Goal: Information Seeking & Learning: Learn about a topic

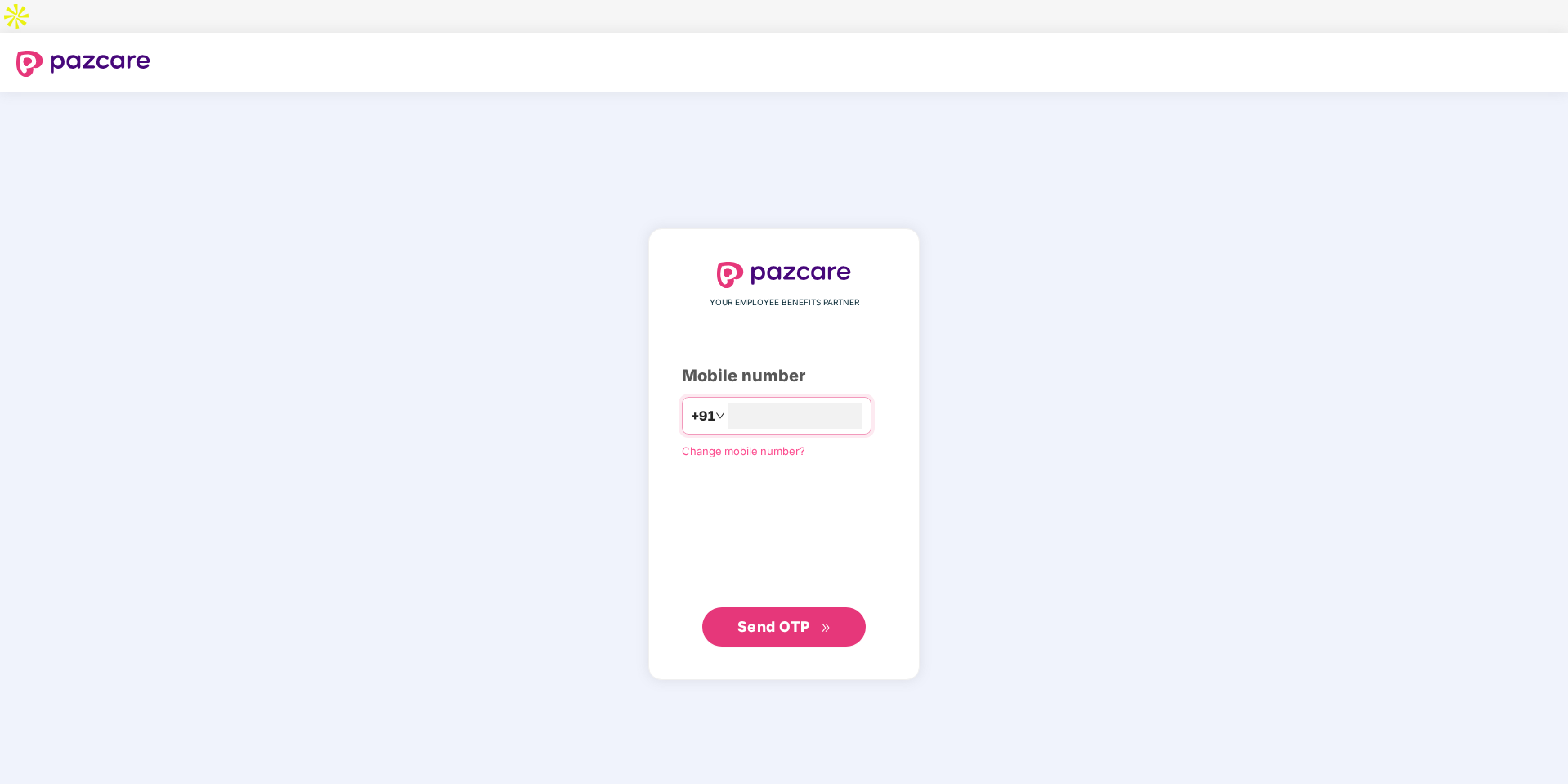
type input "**********"
click at [804, 607] on button "Send OTP" at bounding box center [784, 627] width 163 height 39
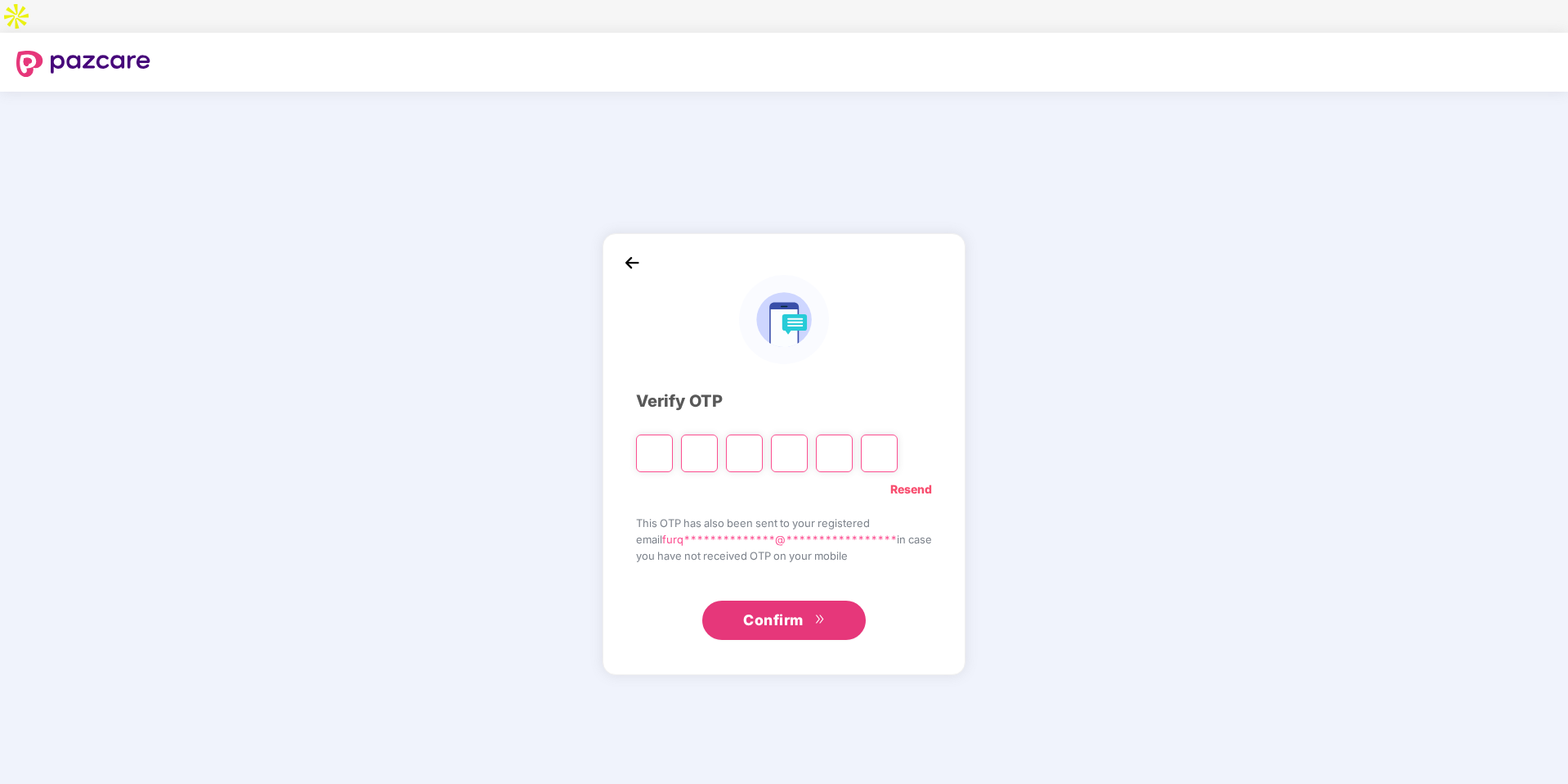
type input "*"
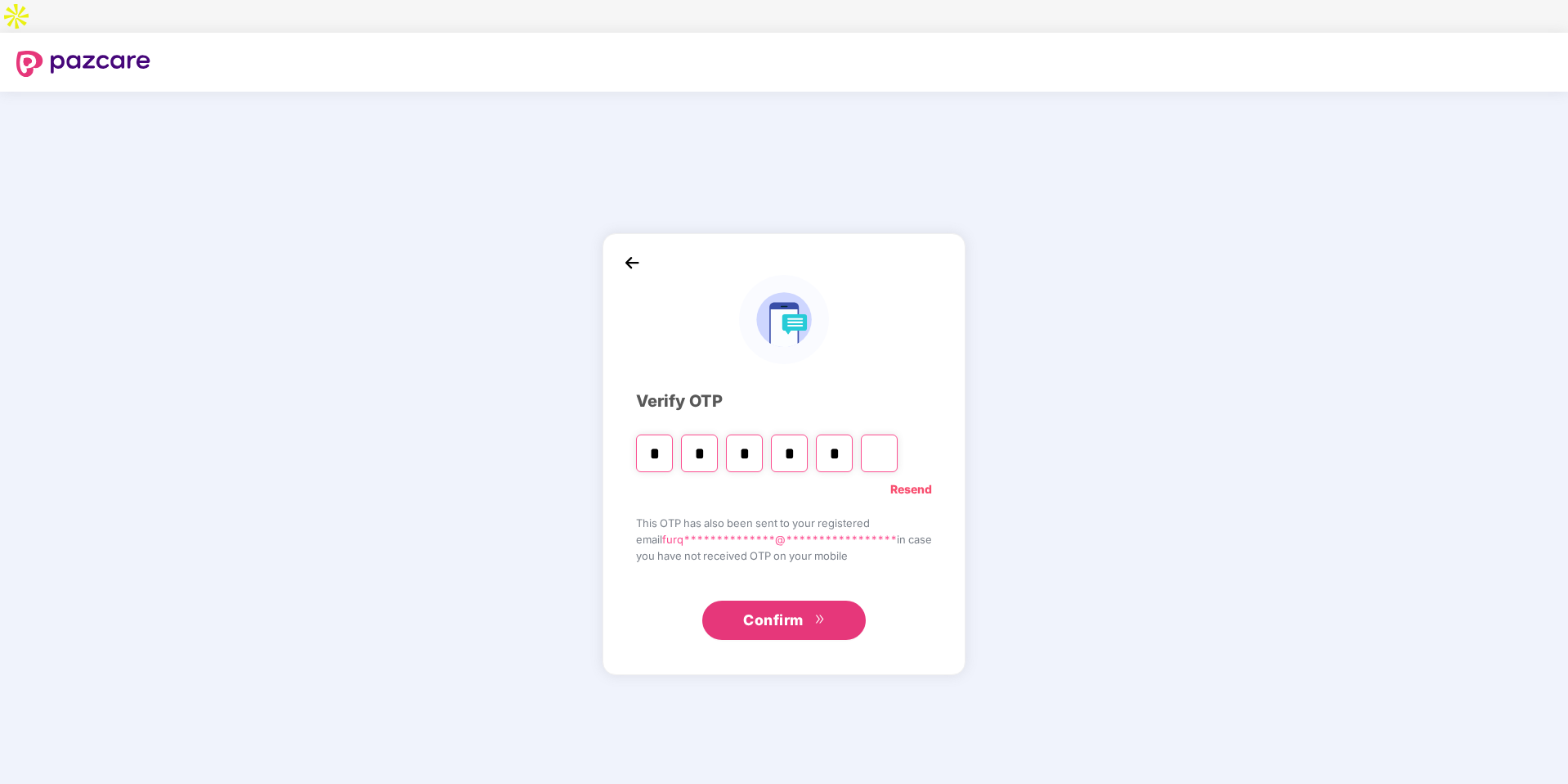
type input "*"
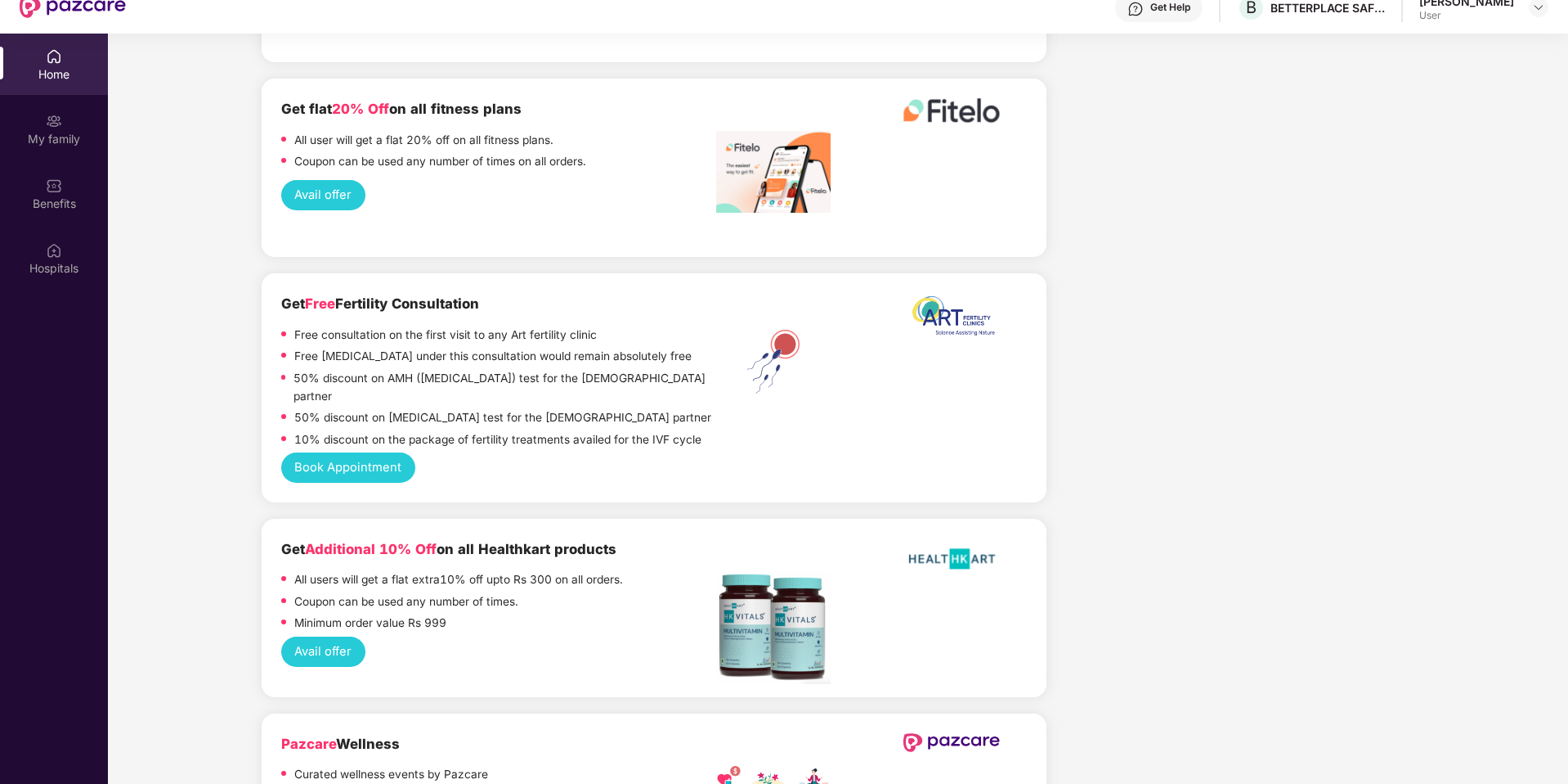
scroll to position [89, 0]
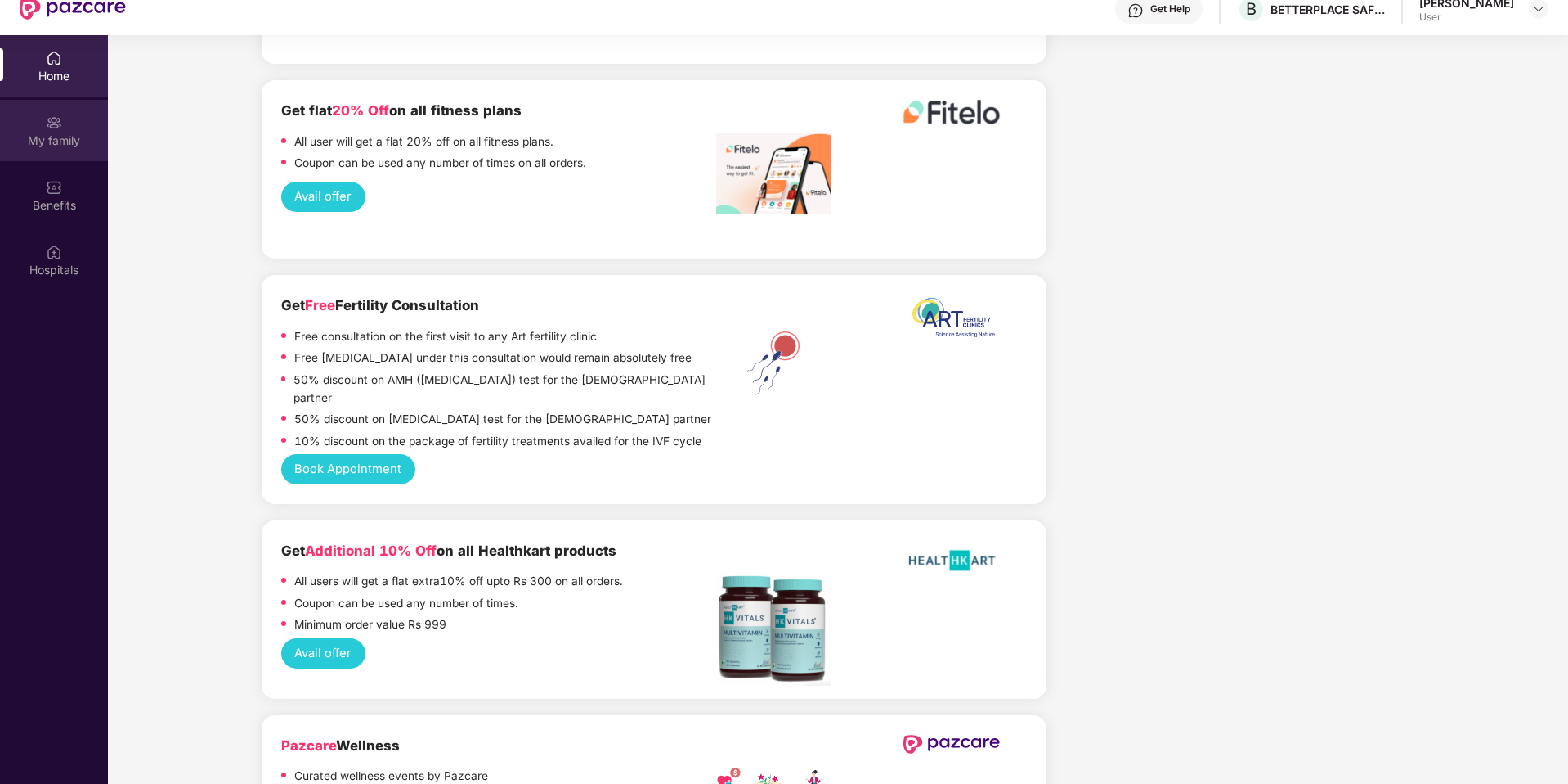
click at [59, 100] on div "My family" at bounding box center [53, 130] width 108 height 62
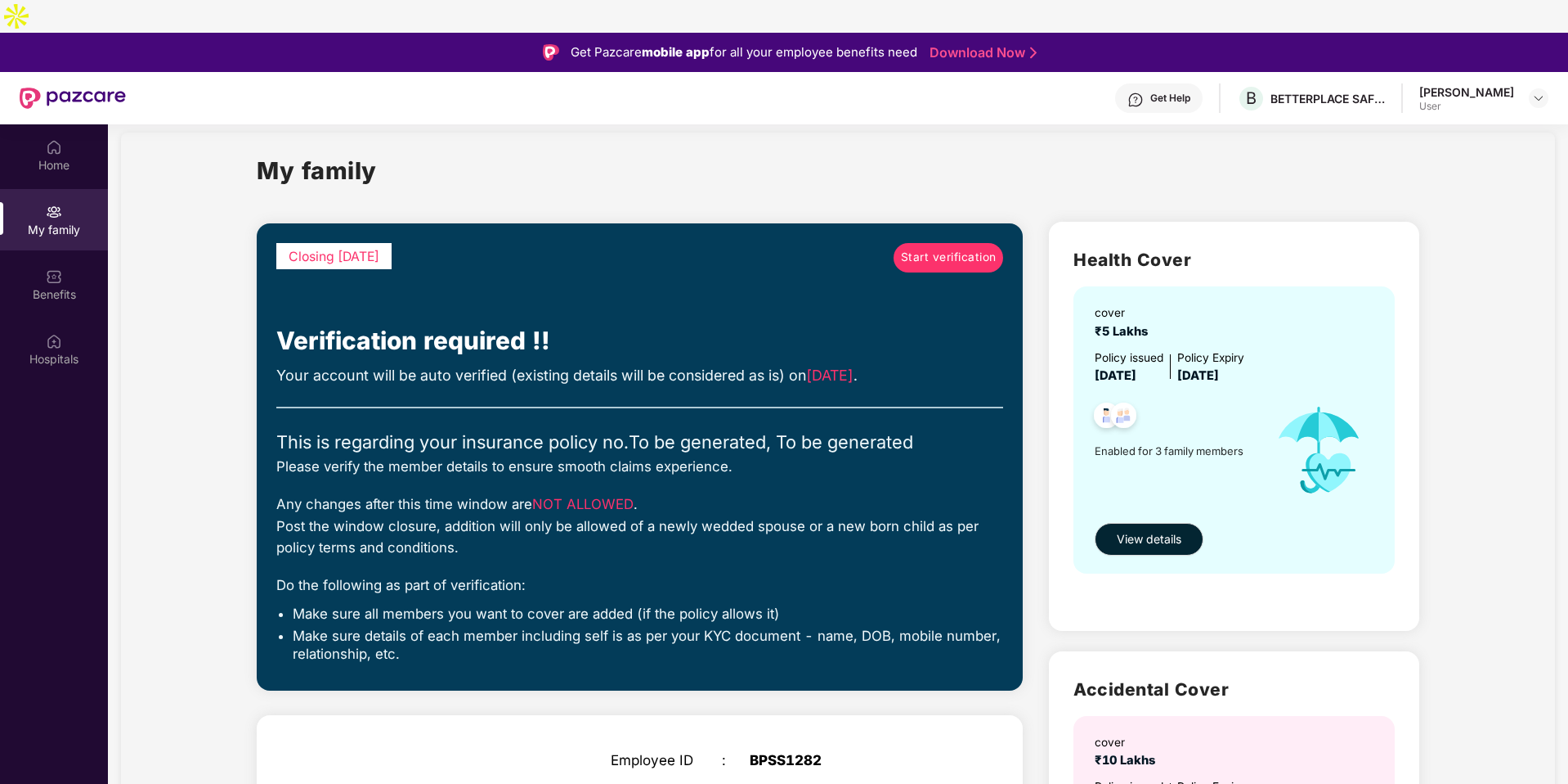
scroll to position [27, 0]
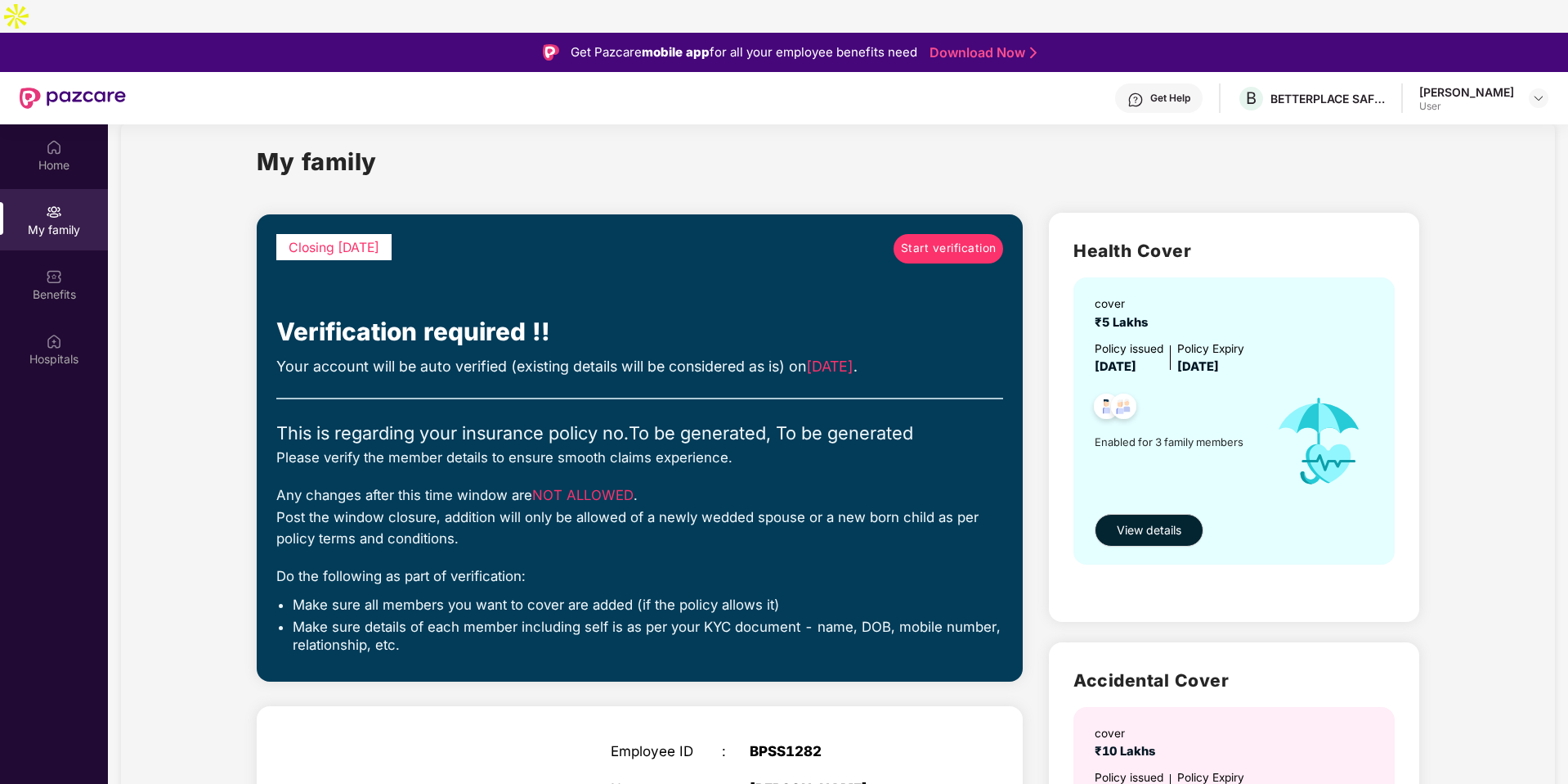
click at [975, 234] on link "Start verification" at bounding box center [948, 248] width 110 height 29
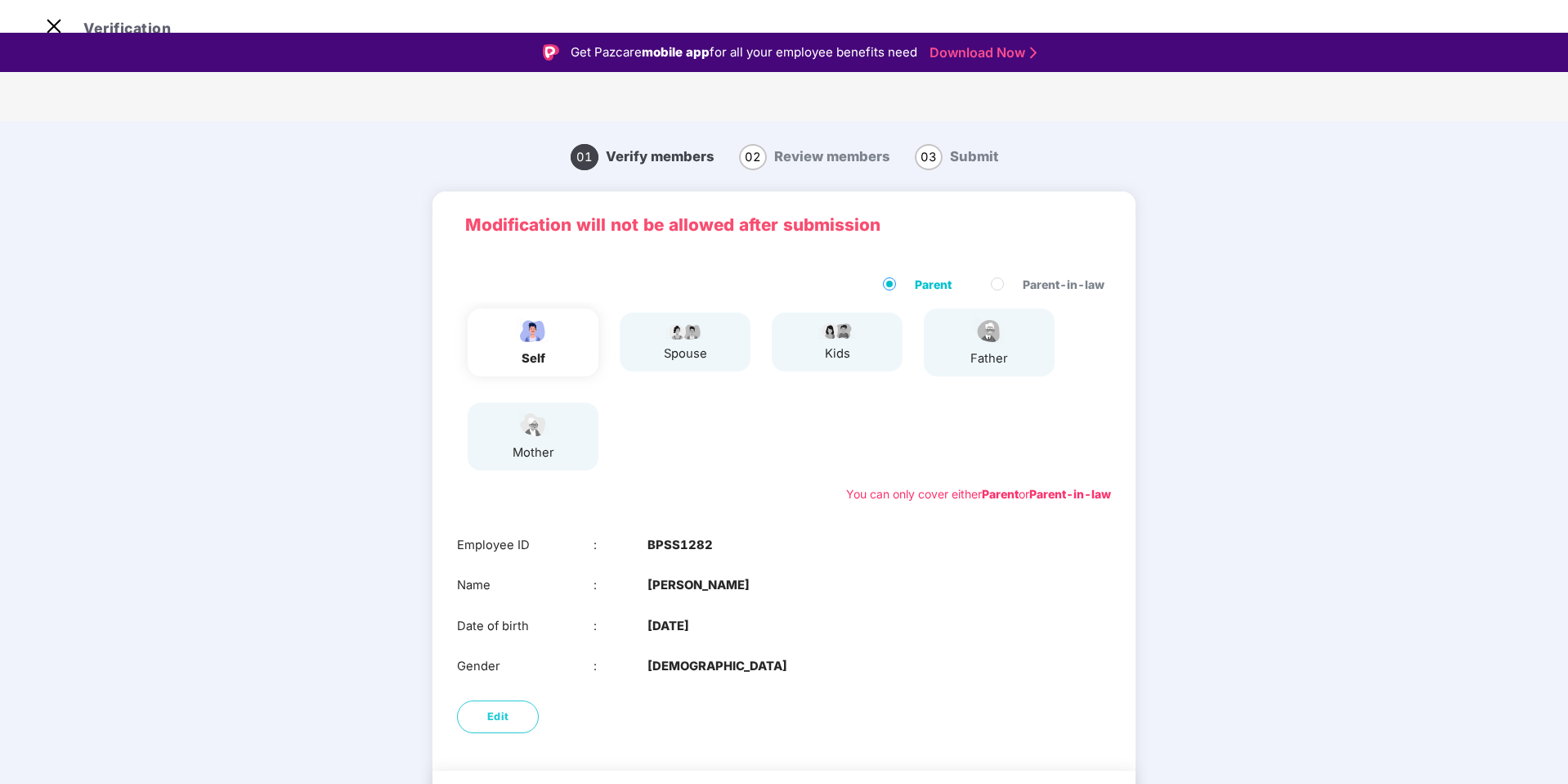
click at [956, 323] on div "father" at bounding box center [989, 342] width 131 height 68
click at [546, 411] on img at bounding box center [533, 425] width 41 height 29
click at [745, 393] on div "self spouse kids father mother" at bounding box center [784, 389] width 668 height 176
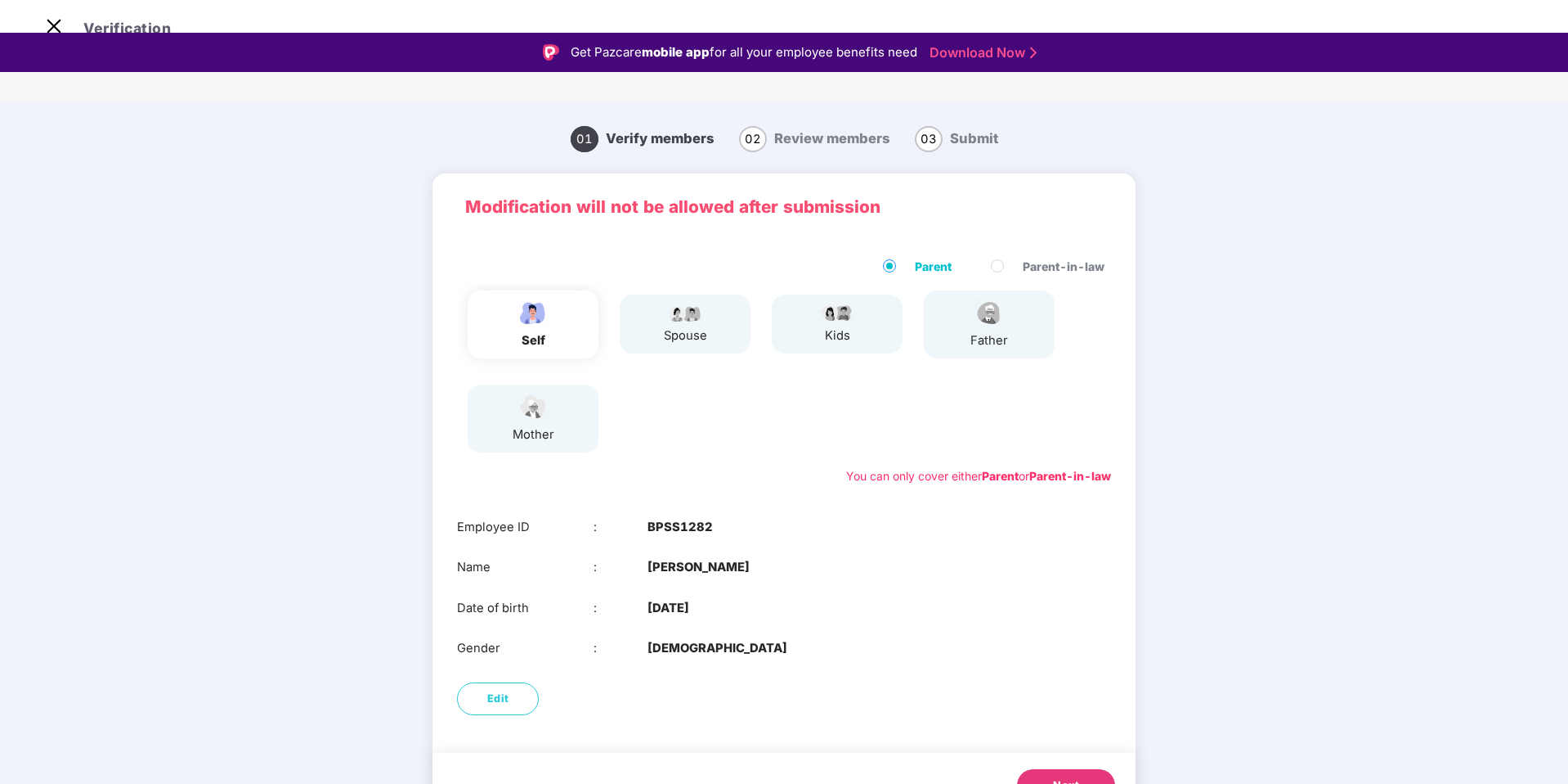
click at [1034, 769] on button "Next" at bounding box center [1066, 785] width 98 height 33
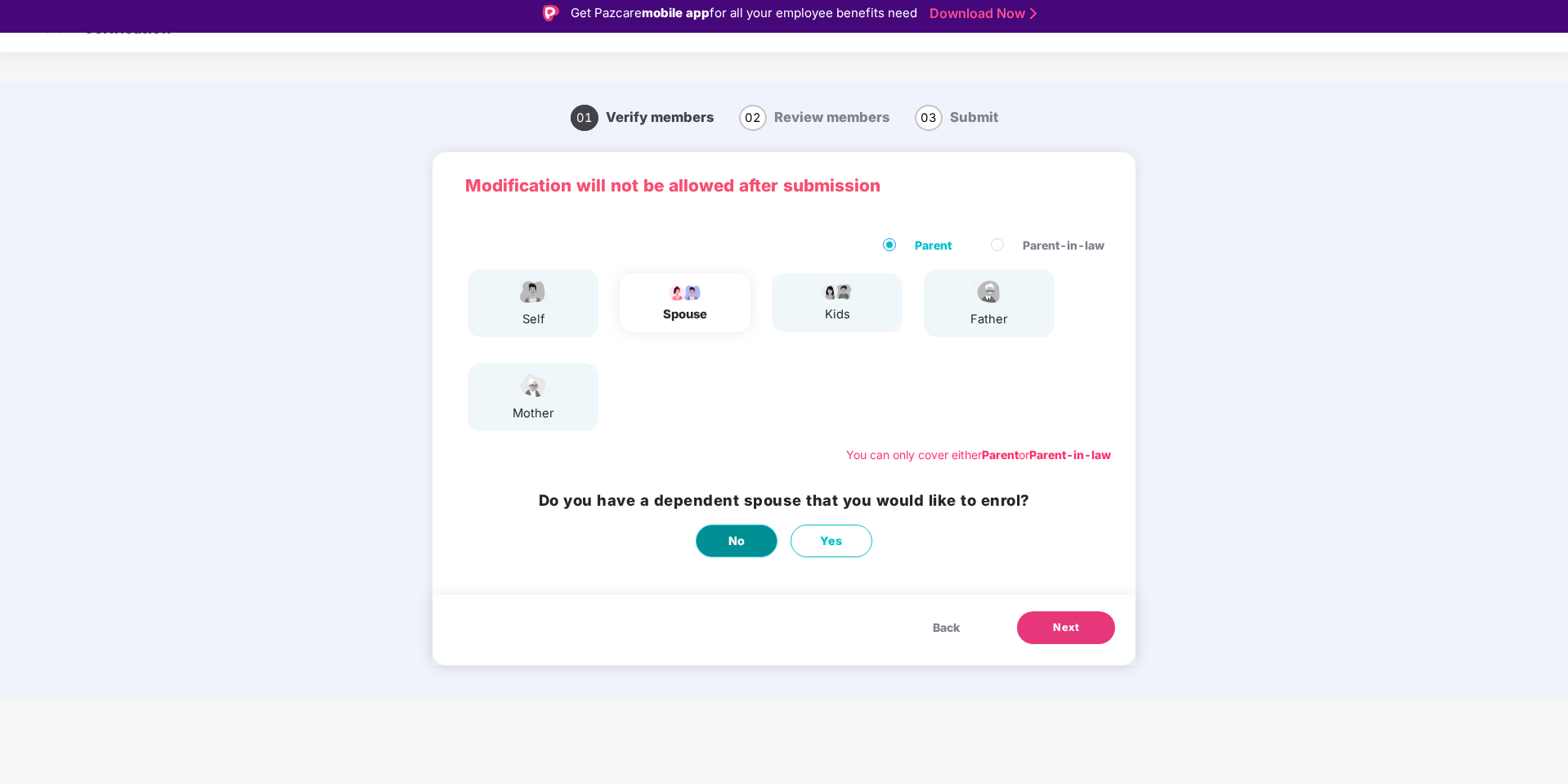
click at [724, 524] on button "No" at bounding box center [737, 541] width 82 height 33
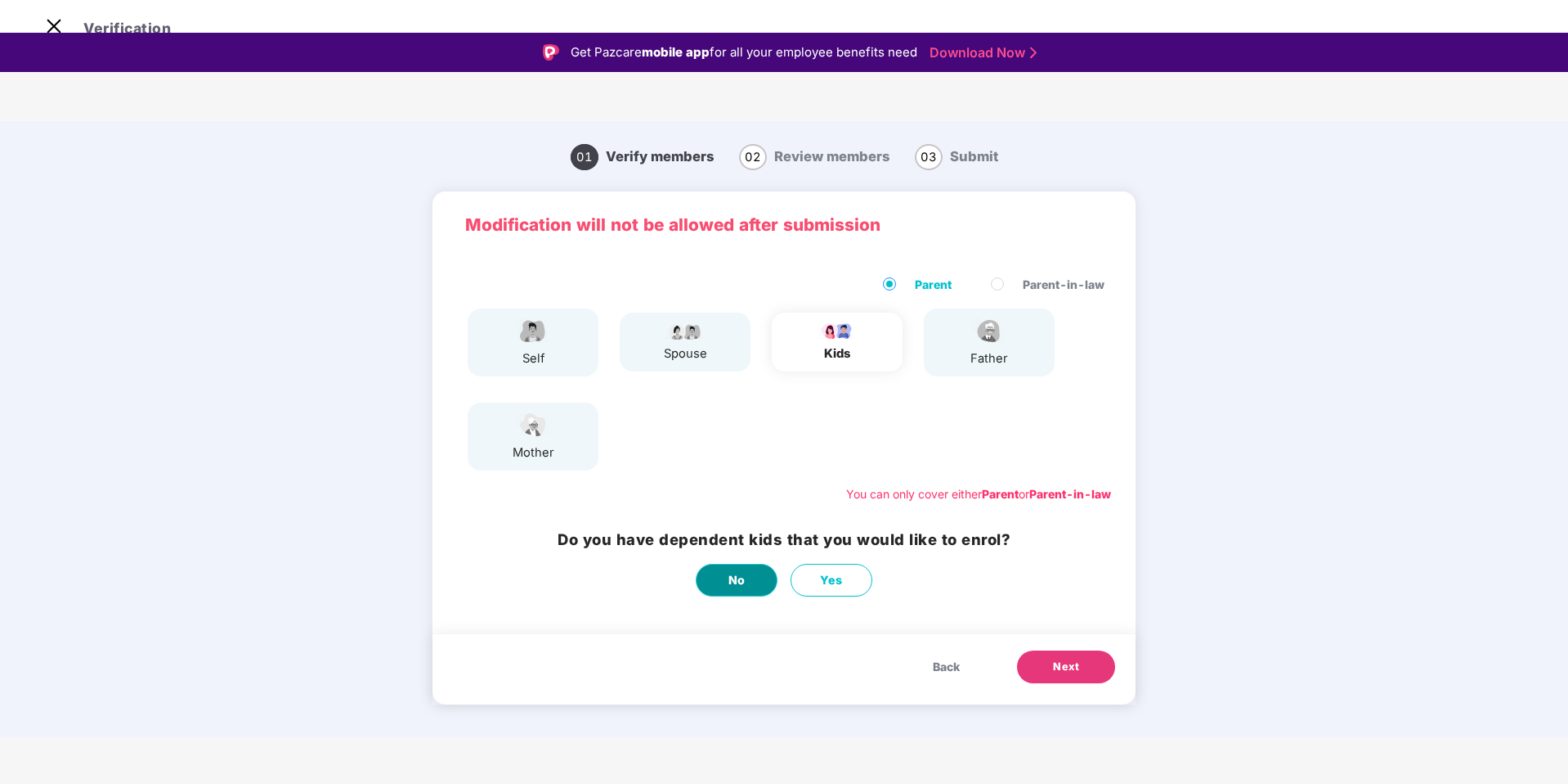
click at [731, 571] on span "No" at bounding box center [736, 580] width 17 height 18
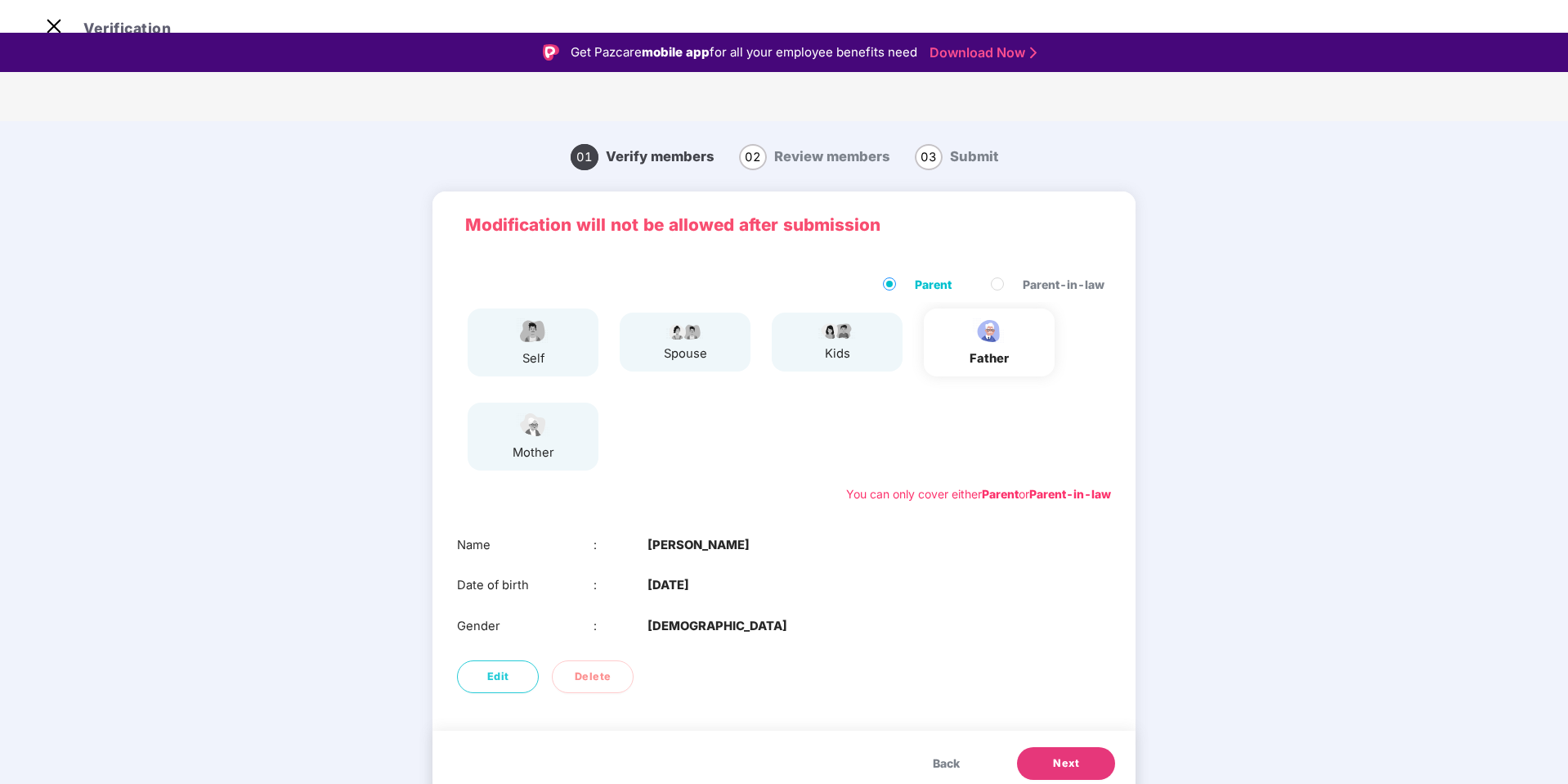
click at [1044, 747] on button "Next" at bounding box center [1066, 763] width 98 height 33
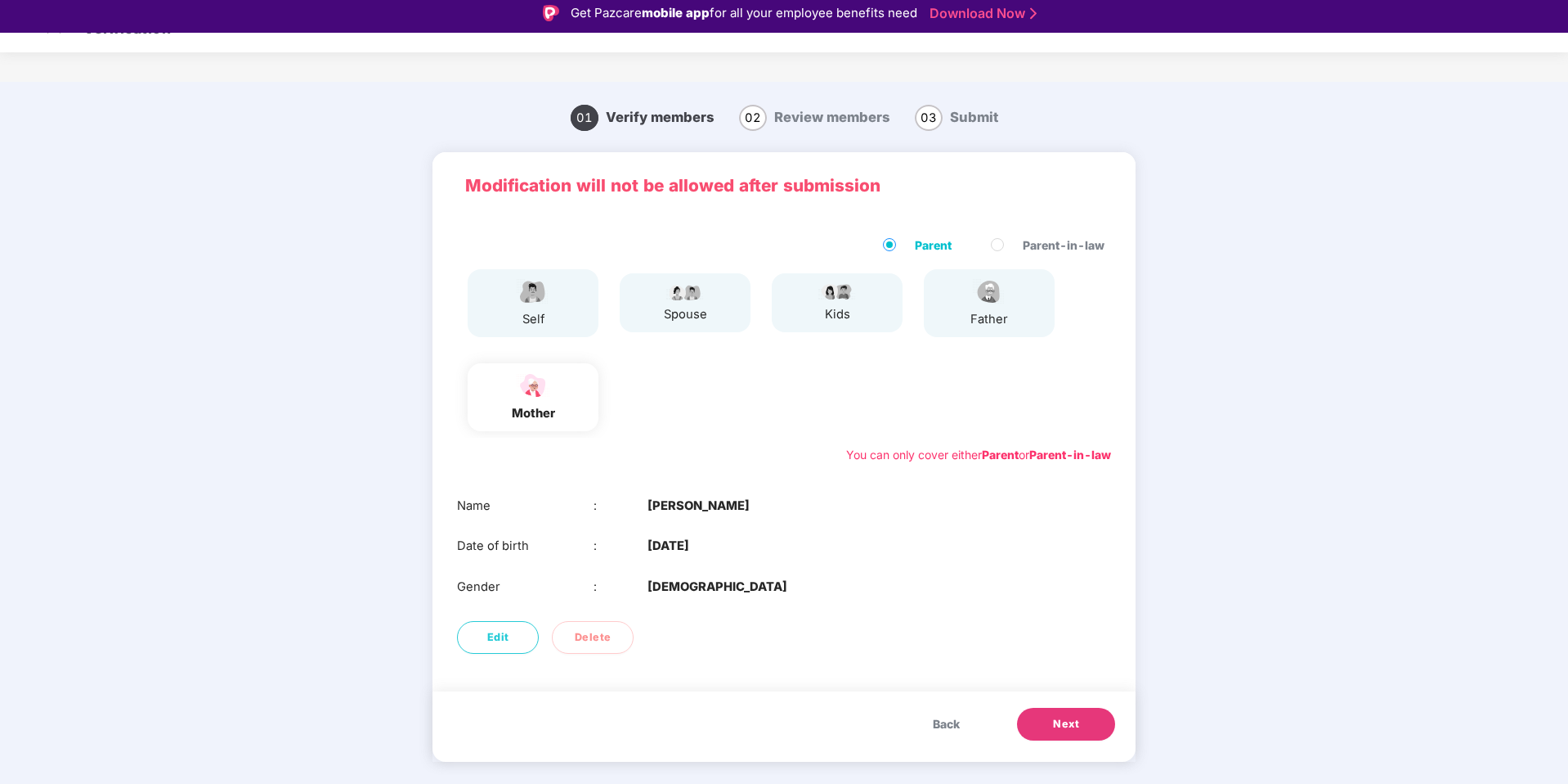
click at [1072, 716] on span "Next" at bounding box center [1066, 724] width 26 height 16
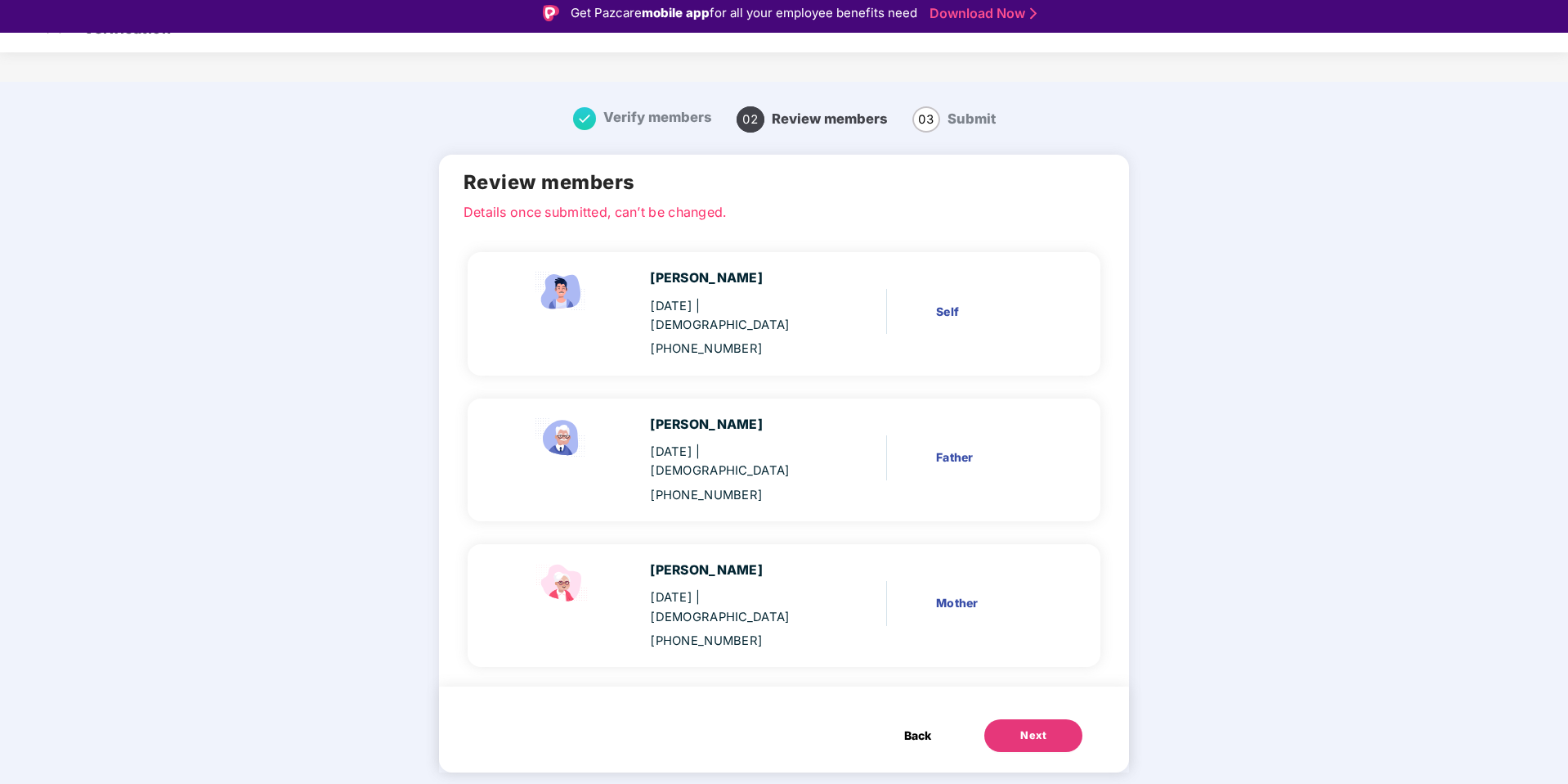
click at [1025, 728] on div "Next" at bounding box center [1033, 736] width 26 height 16
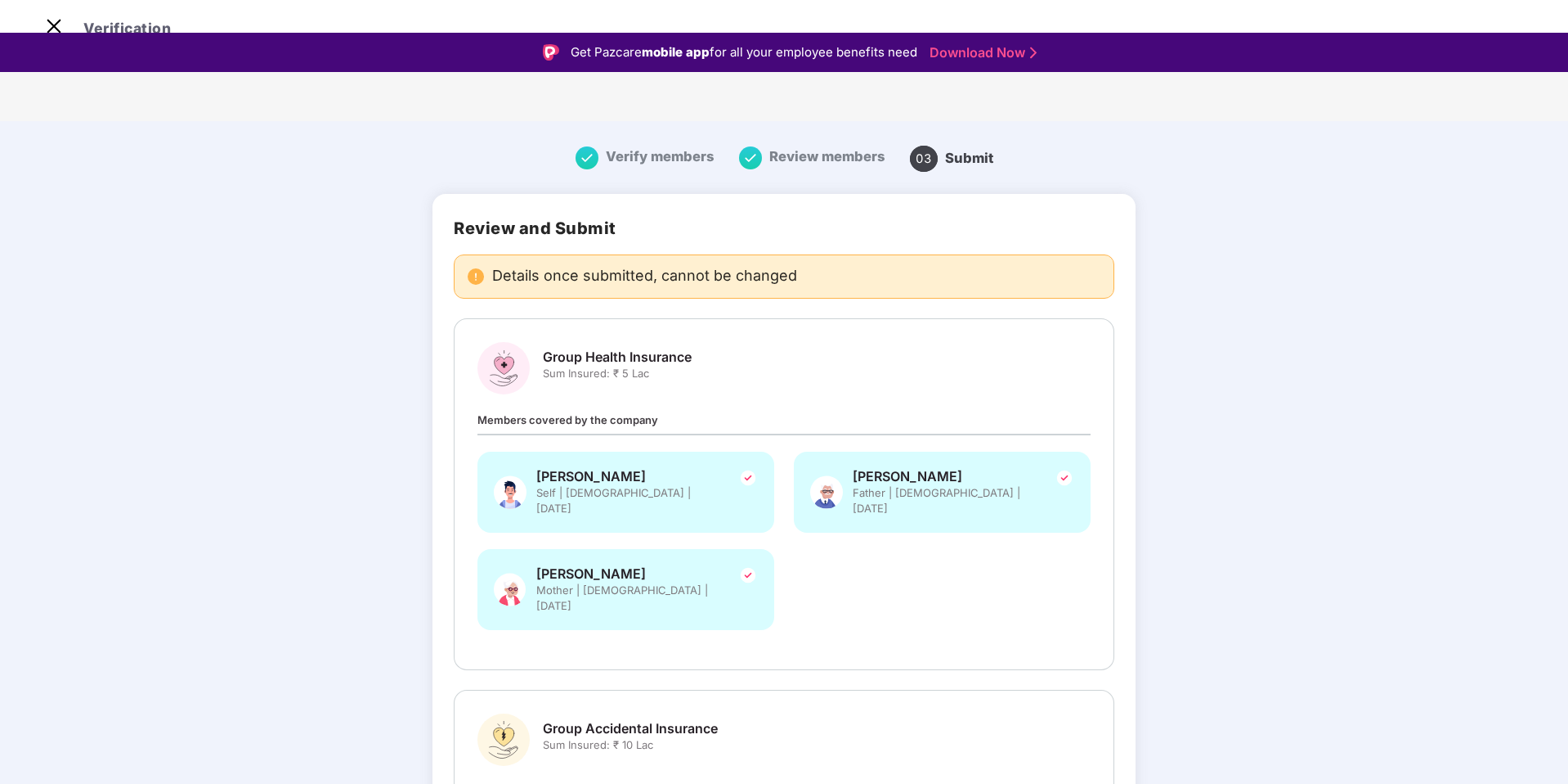
scroll to position [36, 0]
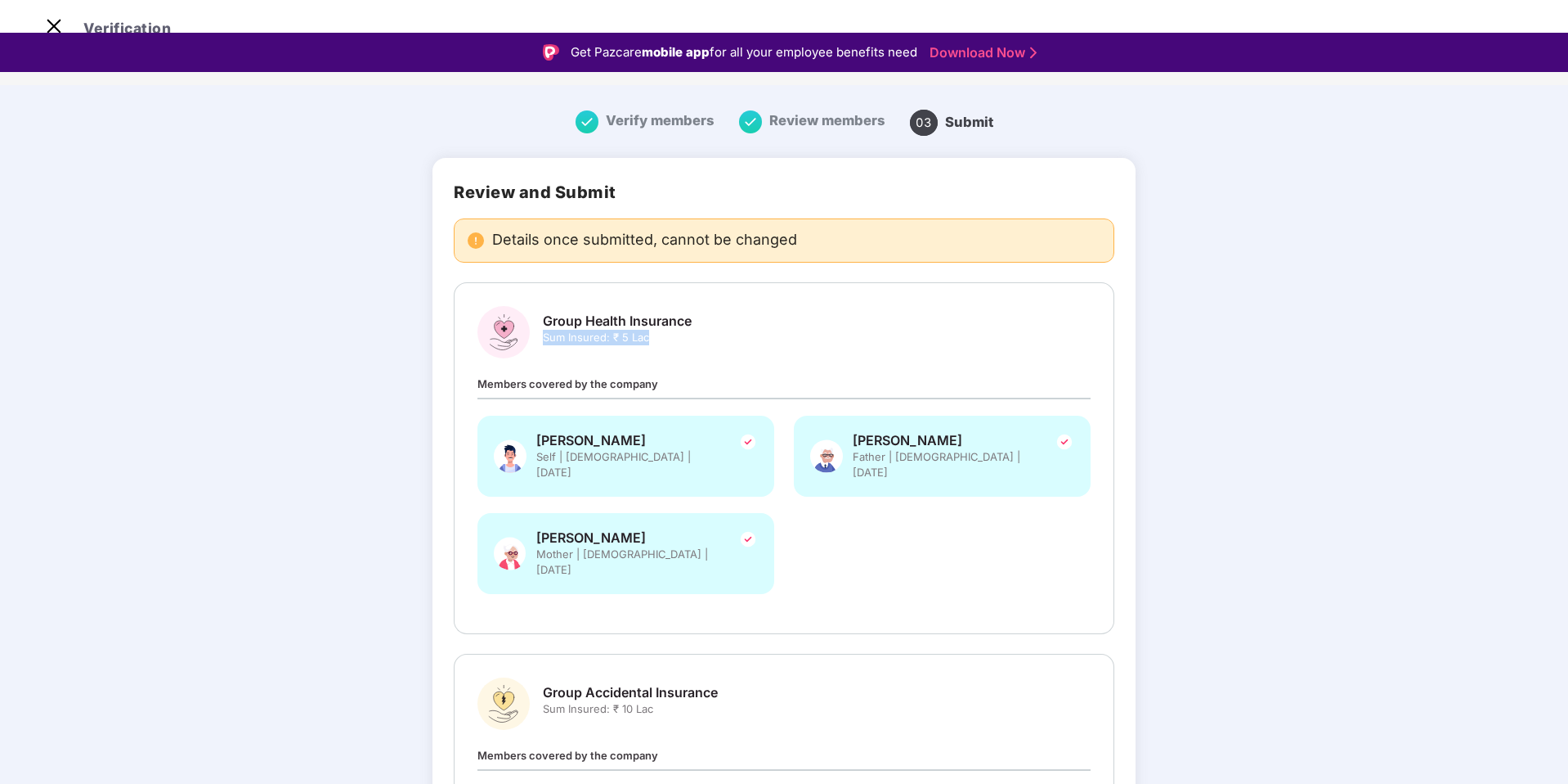
drag, startPoint x: 539, startPoint y: 300, endPoint x: 718, endPoint y: 302, distance: 179.0
click at [718, 306] on div "Group Health Insurance Sum Insured: ₹ 5 Lac" at bounding box center [784, 332] width 613 height 53
click at [707, 375] on div "Members covered by the company Furqanulla Shariff Self | Male | 24 Apr 2001 Fay…" at bounding box center [784, 492] width 613 height 235
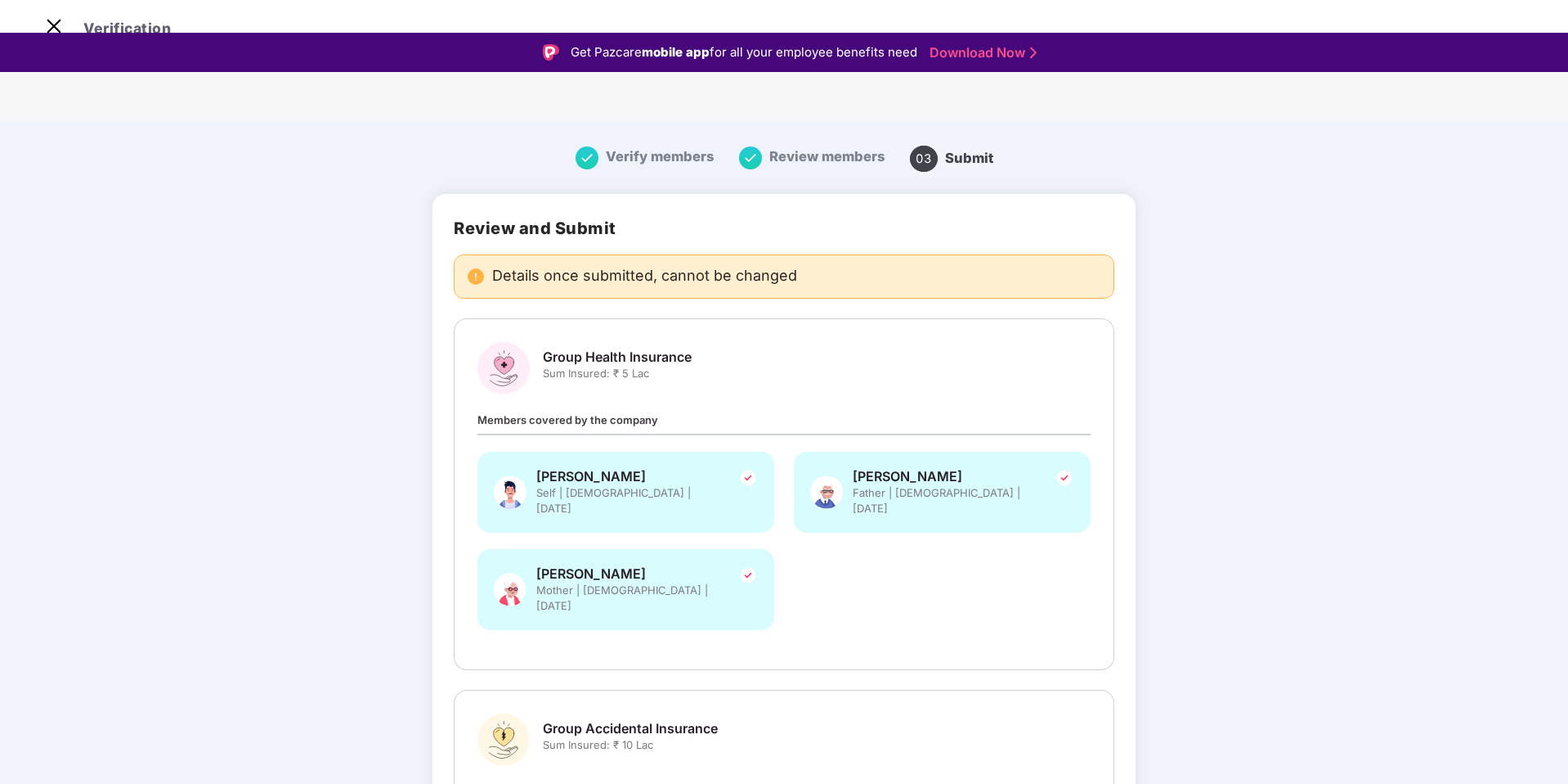
scroll to position [173, 0]
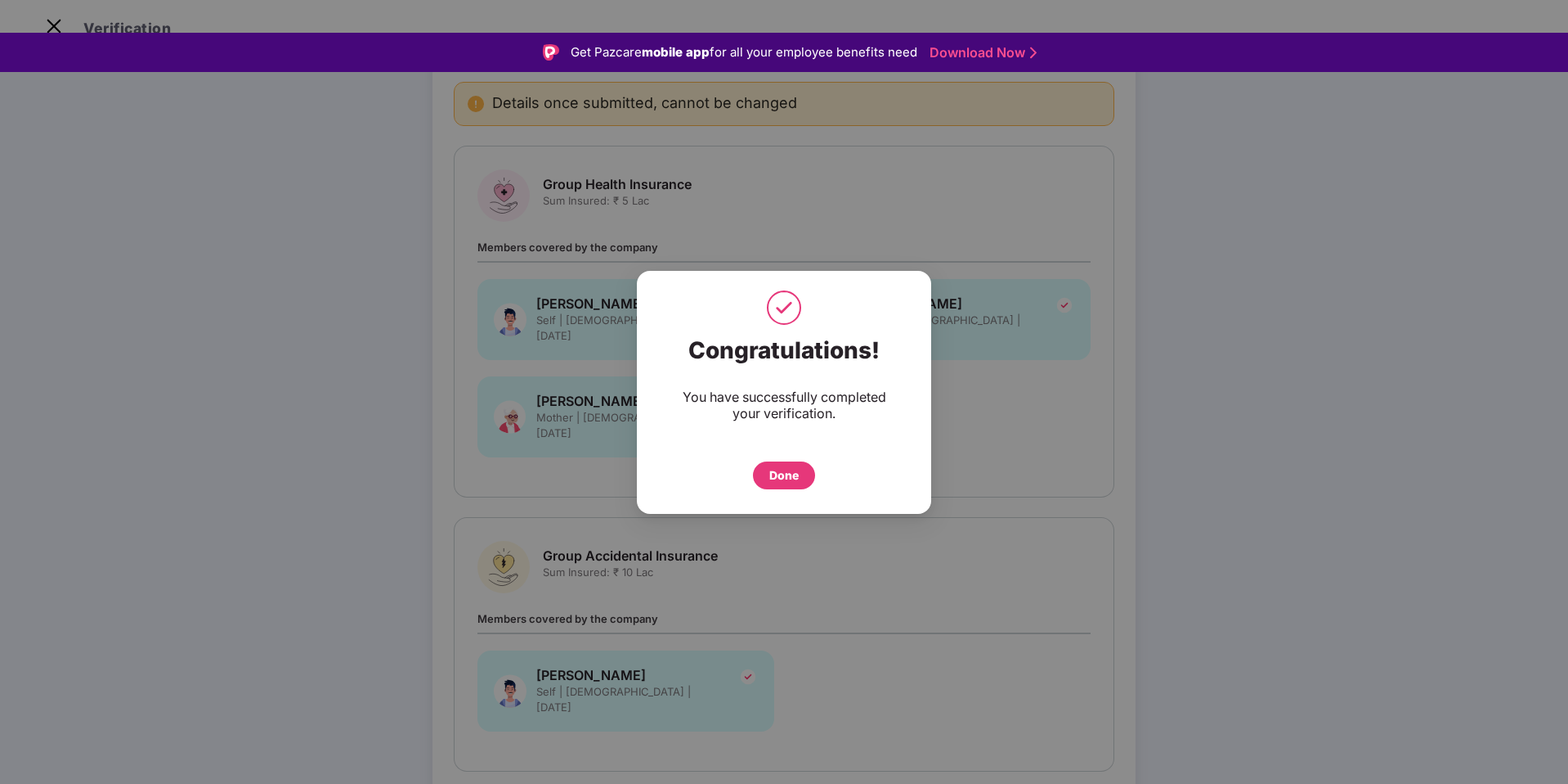
click at [789, 479] on div "Done" at bounding box center [784, 475] width 29 height 18
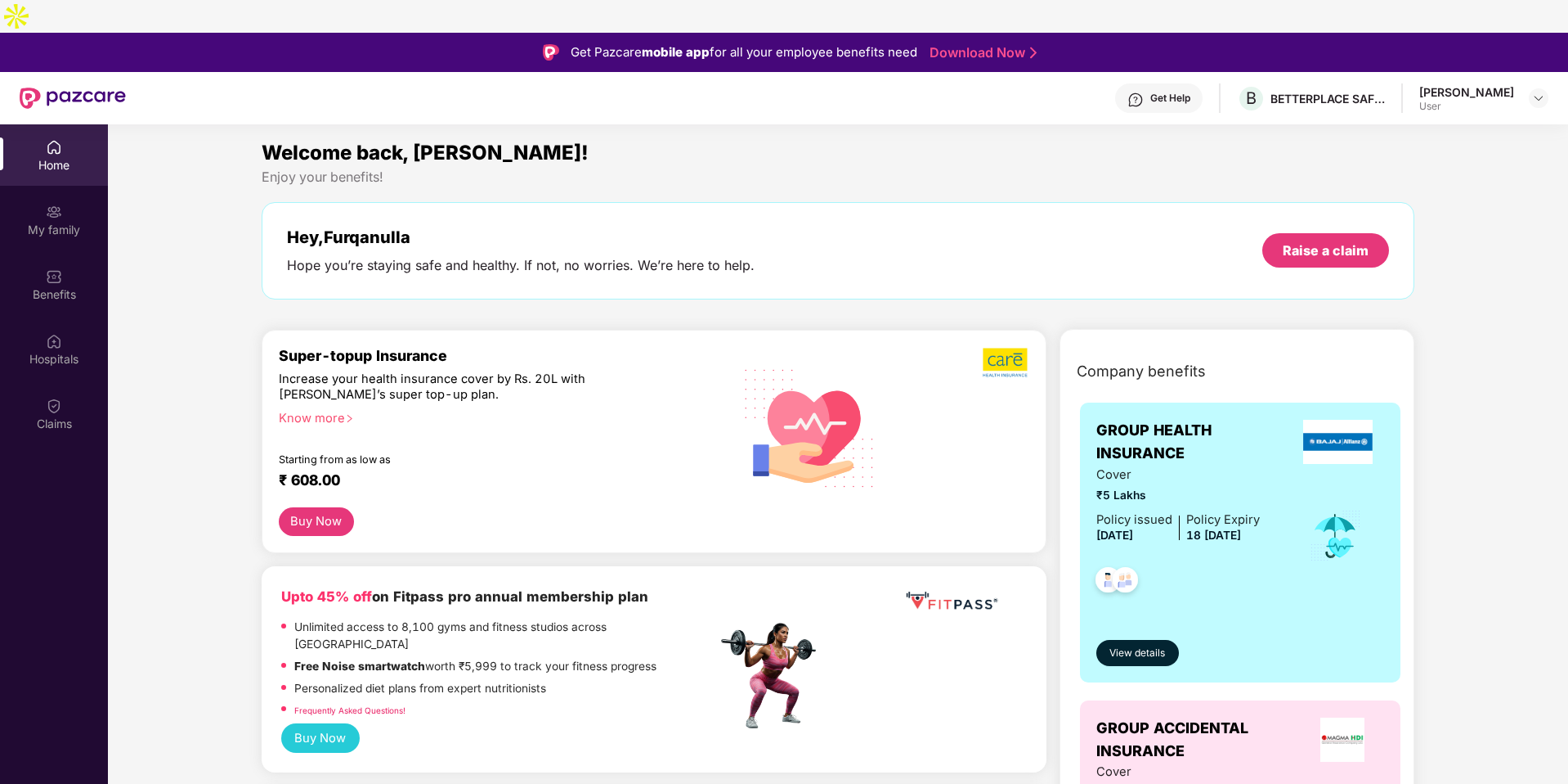
click at [319, 411] on div "Know more" at bounding box center [493, 417] width 429 height 12
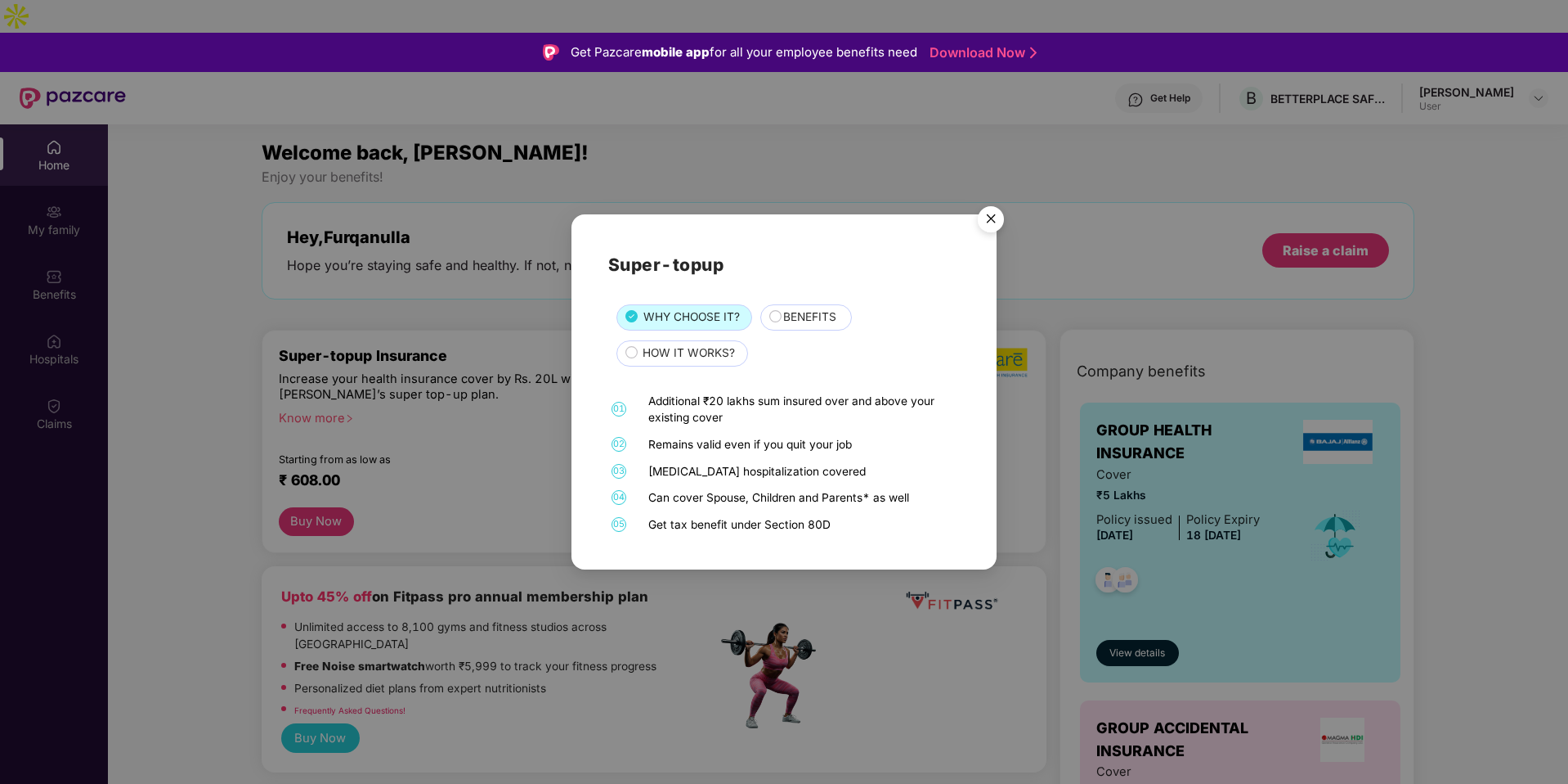
drag, startPoint x: 646, startPoint y: 441, endPoint x: 856, endPoint y: 442, distance: 210.0
click at [856, 442] on div "02 Remains valid even if you quit your job" at bounding box center [784, 444] width 351 height 17
click at [803, 469] on div "[MEDICAL_DATA] hospitalization covered" at bounding box center [801, 471] width 308 height 17
drag, startPoint x: 815, startPoint y: 478, endPoint x: 614, endPoint y: 478, distance: 201.0
click at [614, 478] on div "03 [MEDICAL_DATA] hospitalization covered" at bounding box center [784, 471] width 351 height 17
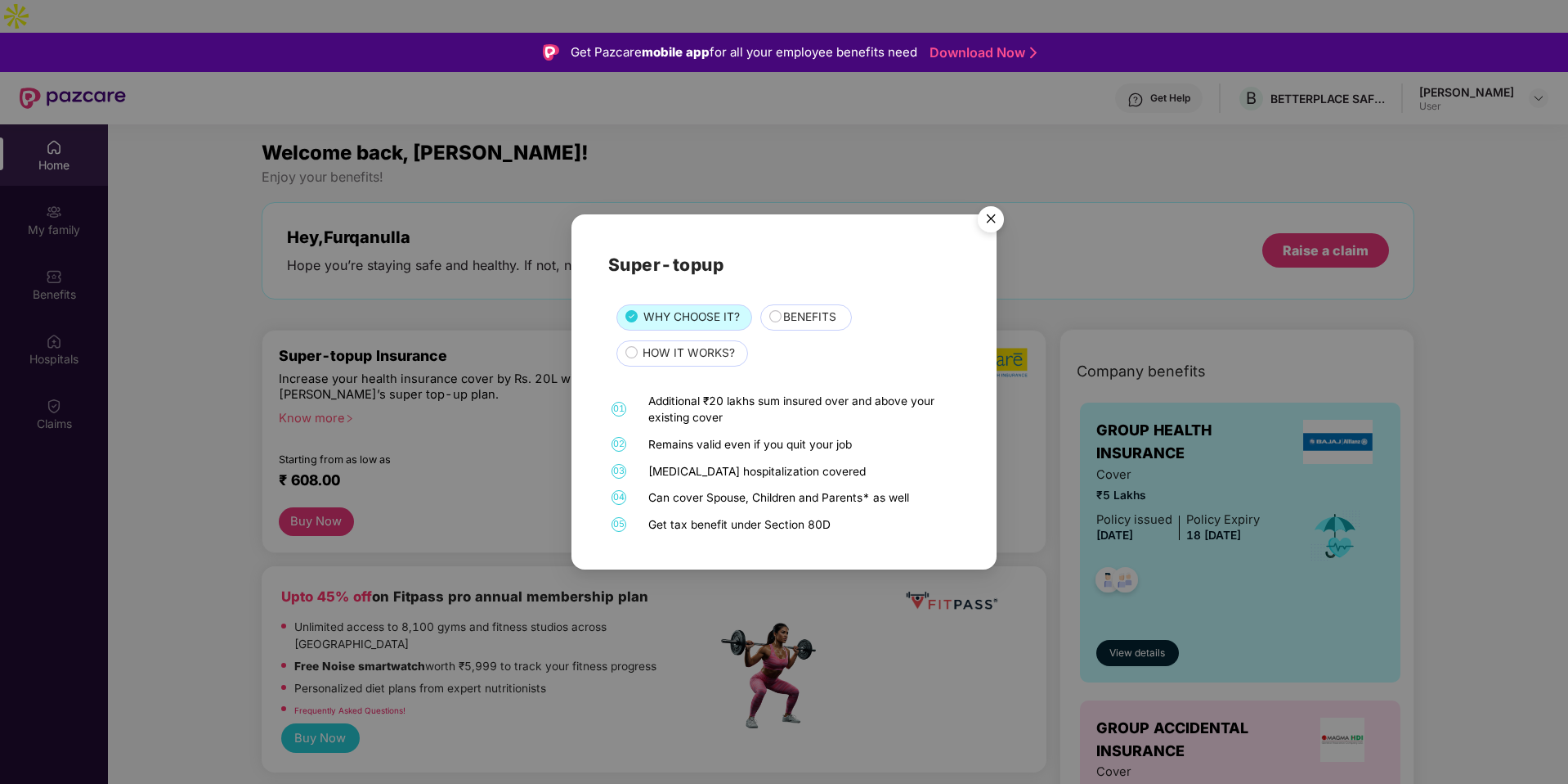
click at [657, 493] on div "Can cover Spouse, Children and Parents* as well" at bounding box center [801, 498] width 308 height 17
drag, startPoint x: 639, startPoint y: 493, endPoint x: 889, endPoint y: 498, distance: 250.0
click at [889, 498] on div "04 Can cover Spouse, Children and Parents* as well" at bounding box center [784, 498] width 351 height 17
click at [866, 532] on div "Get tax benefit under Section 80D" at bounding box center [801, 524] width 308 height 17
click at [812, 316] on span "BENEFITS" at bounding box center [810, 318] width 53 height 18
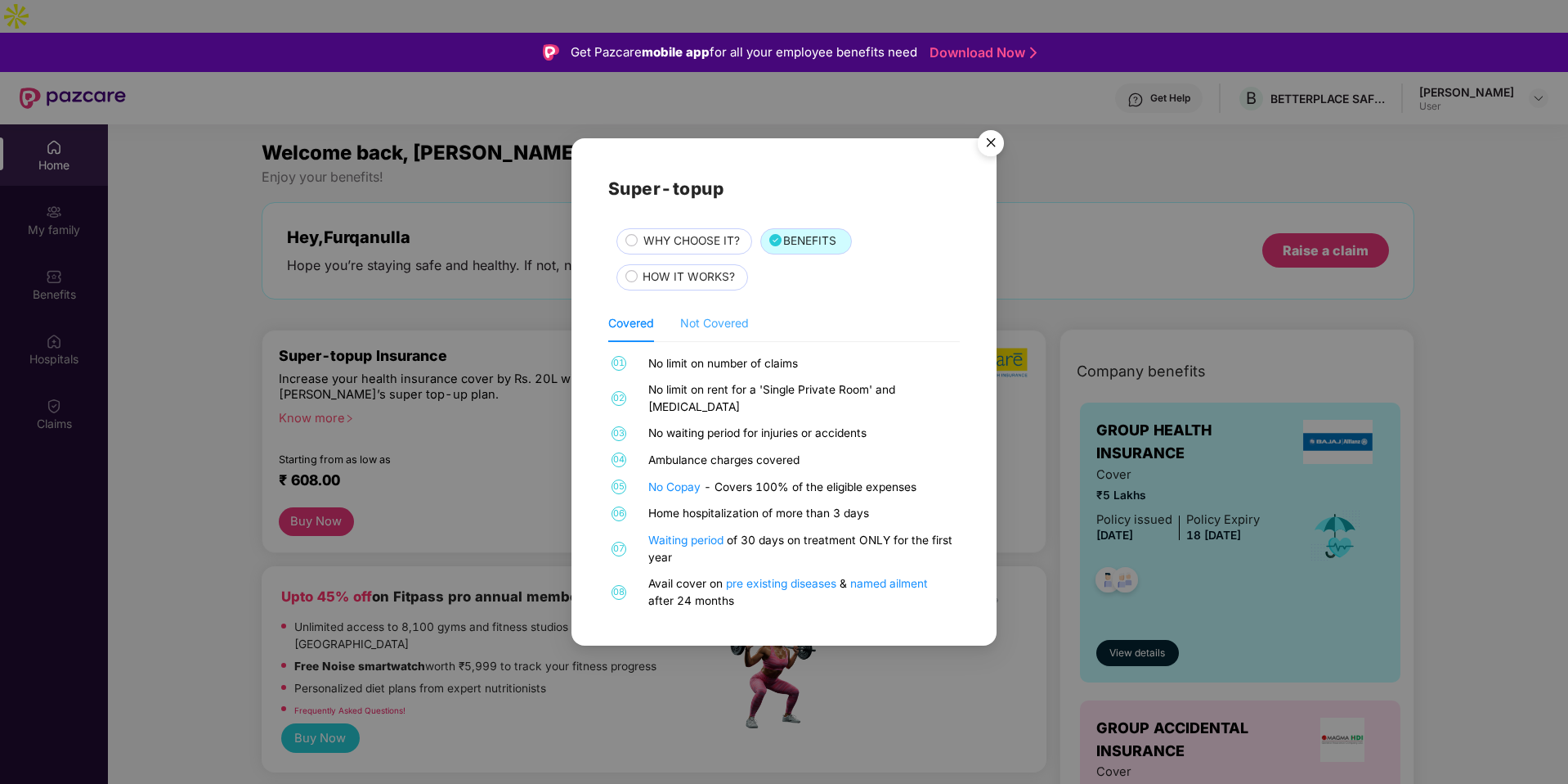
click at [727, 341] on div "Not Covered" at bounding box center [714, 323] width 69 height 37
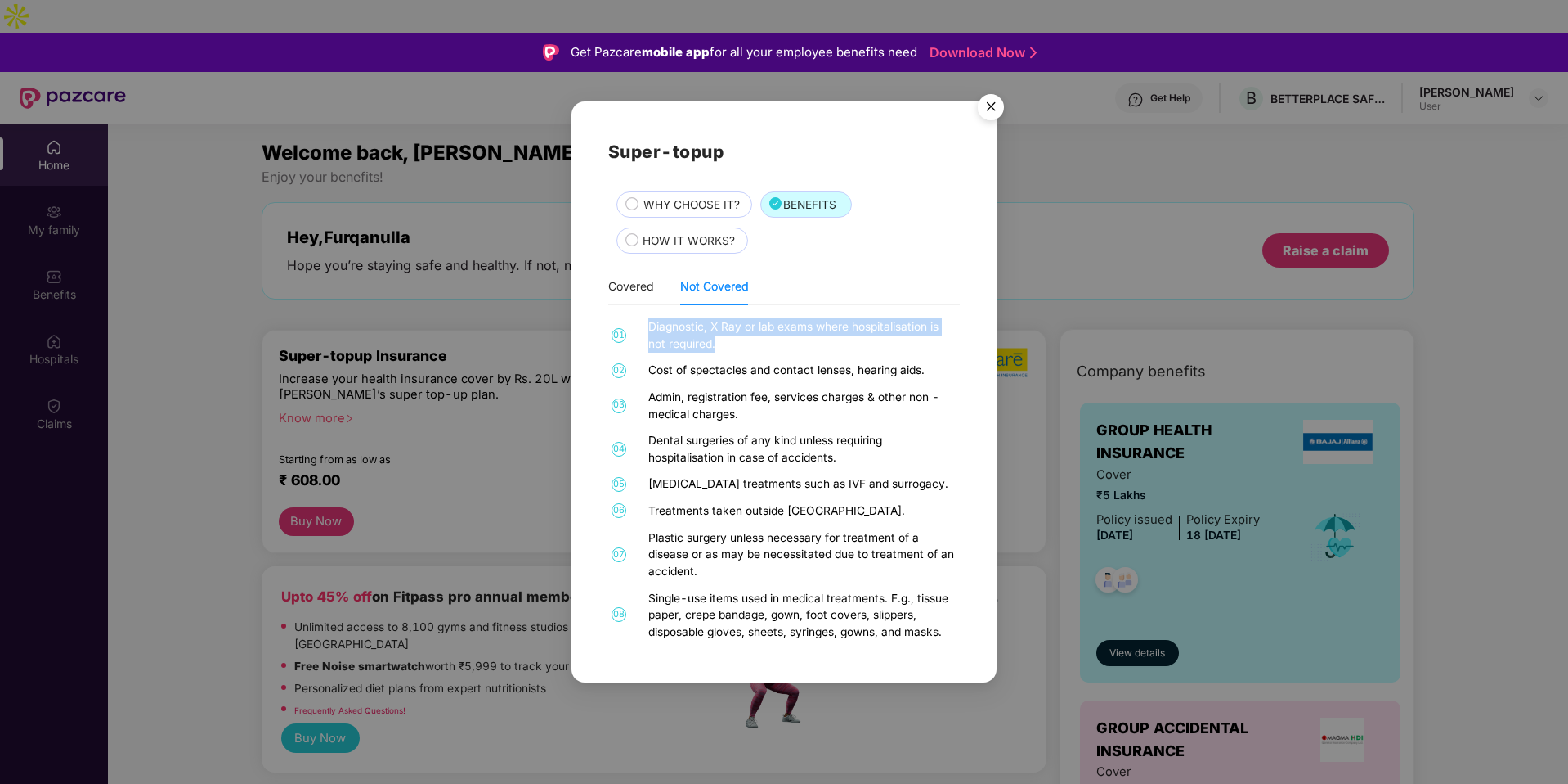
drag, startPoint x: 652, startPoint y: 325, endPoint x: 718, endPoint y: 335, distance: 66.8
click at [719, 337] on div "Diagnostic, X Ray or lab exams where hospitalisation is not required." at bounding box center [801, 335] width 308 height 34
drag, startPoint x: 651, startPoint y: 375, endPoint x: 753, endPoint y: 375, distance: 102.0
click at [697, 375] on div "Cost of spectacles and contact lenses, hearing aids." at bounding box center [801, 369] width 308 height 17
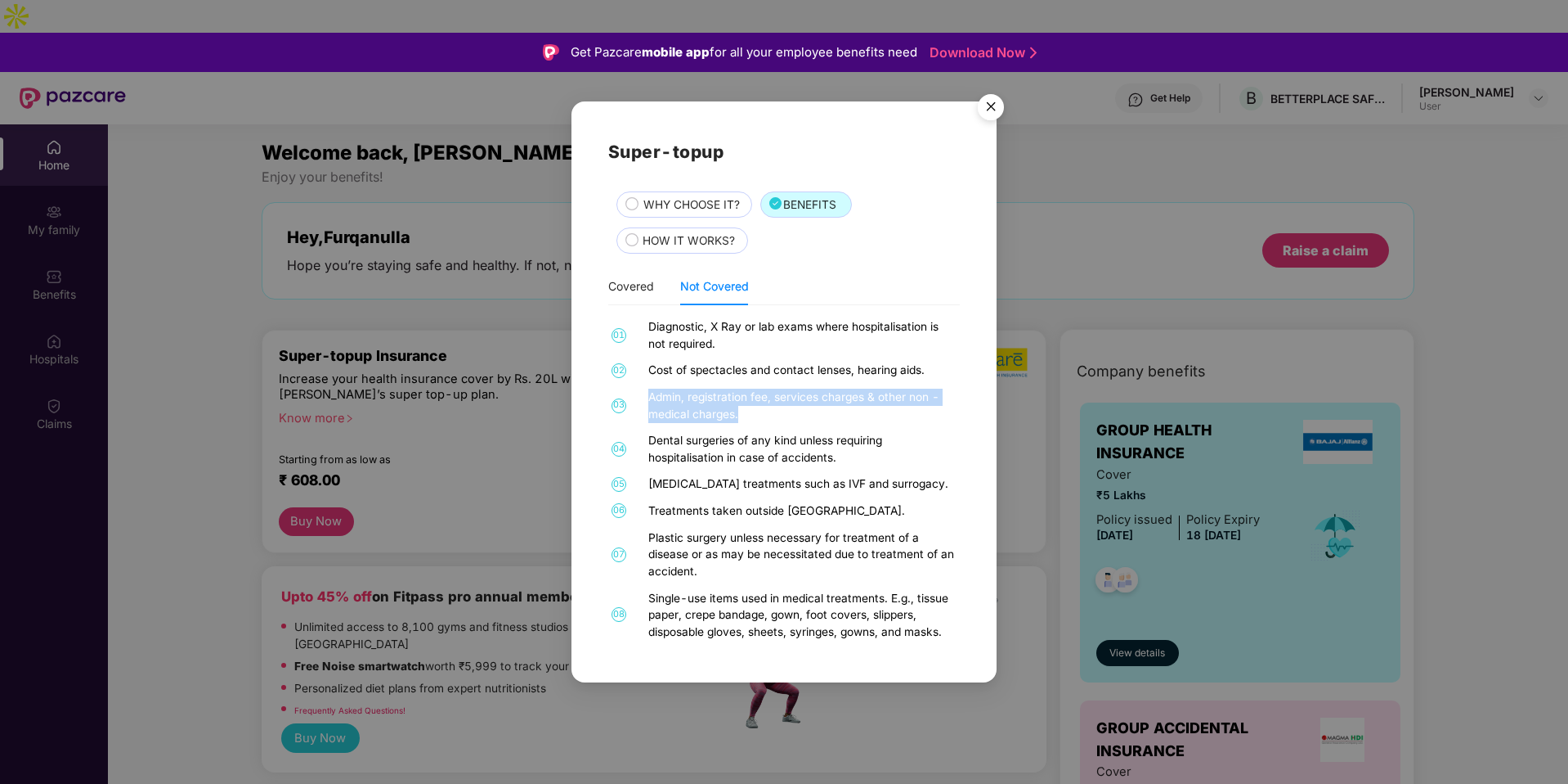
drag, startPoint x: 648, startPoint y: 391, endPoint x: 760, endPoint y: 418, distance: 115.2
click at [760, 419] on div "Admin, registration fee, services charges & other non - medical charges." at bounding box center [801, 406] width 308 height 34
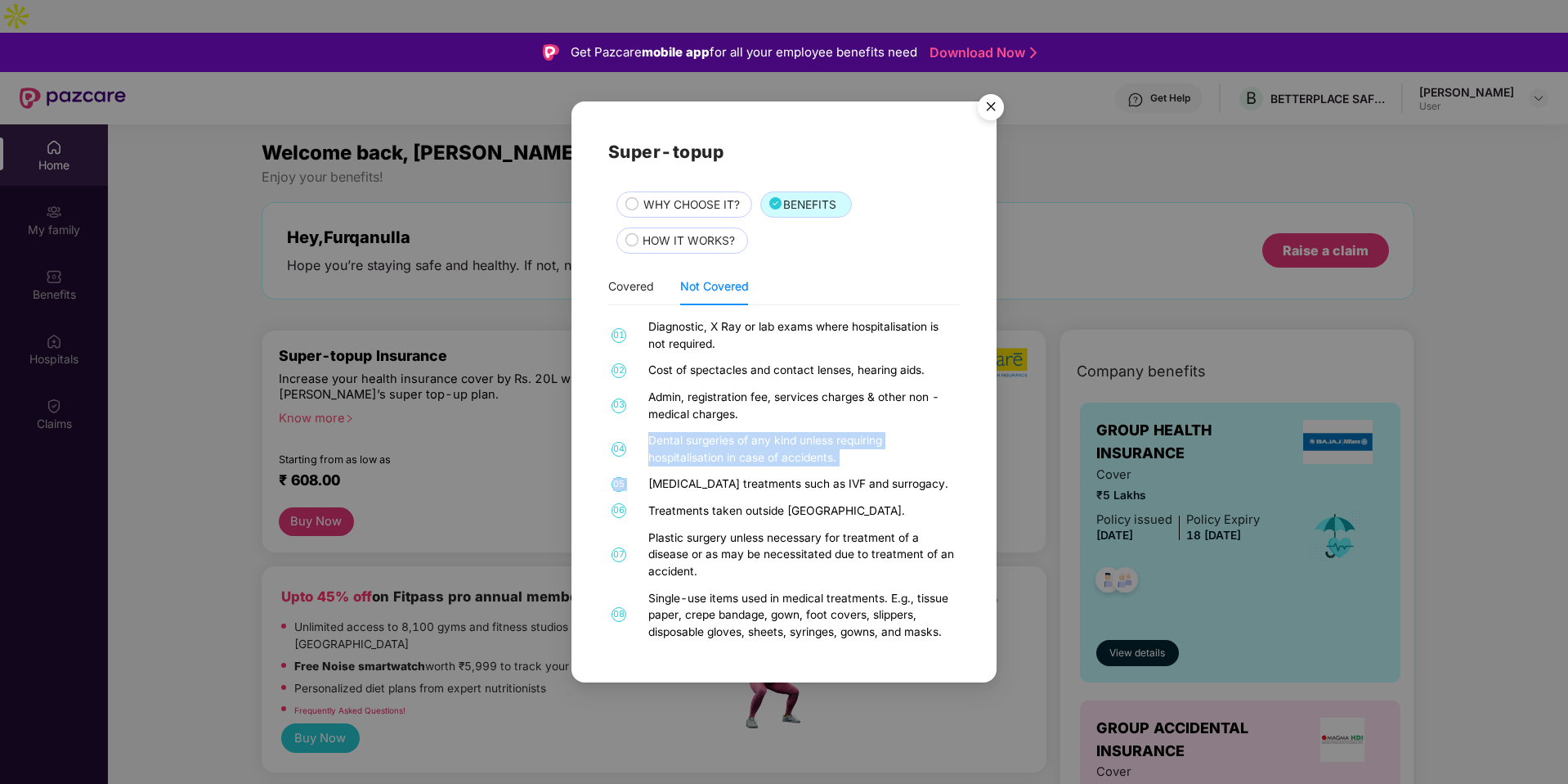
drag, startPoint x: 647, startPoint y: 435, endPoint x: 878, endPoint y: 467, distance: 233.2
click at [879, 469] on div "01 Diagnostic, X Ray or lab exams where hospitalisation is not required. 02 Cos…" at bounding box center [784, 482] width 351 height 327
drag, startPoint x: 643, startPoint y: 476, endPoint x: 924, endPoint y: 485, distance: 281.1
click at [924, 485] on div "05 [MEDICAL_DATA] treatments such as IVF and surrogacy." at bounding box center [784, 483] width 351 height 17
click at [714, 499] on div "01 Diagnostic, X Ray or lab exams where hospitalisation is not required. 02 Cos…" at bounding box center [784, 482] width 351 height 327
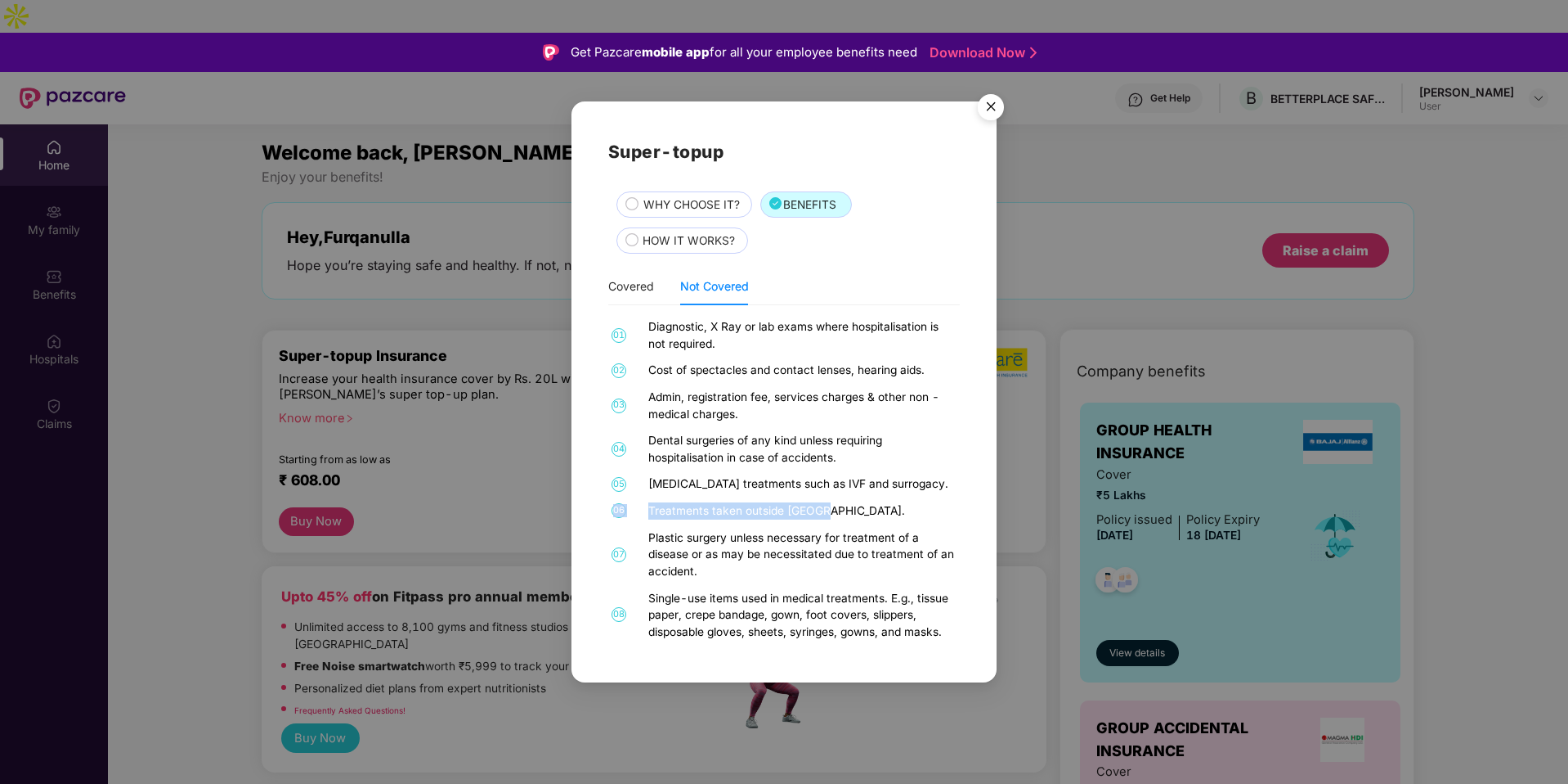
drag, startPoint x: 636, startPoint y: 499, endPoint x: 857, endPoint y: 510, distance: 221.3
click at [857, 510] on div "01 Diagnostic, X Ray or lab exams where hospitalisation is not required. 02 Cos…" at bounding box center [784, 482] width 351 height 327
click at [727, 530] on div "Plastic surgery unless necessary for treatment of a disease or as may be necess…" at bounding box center [801, 555] width 308 height 51
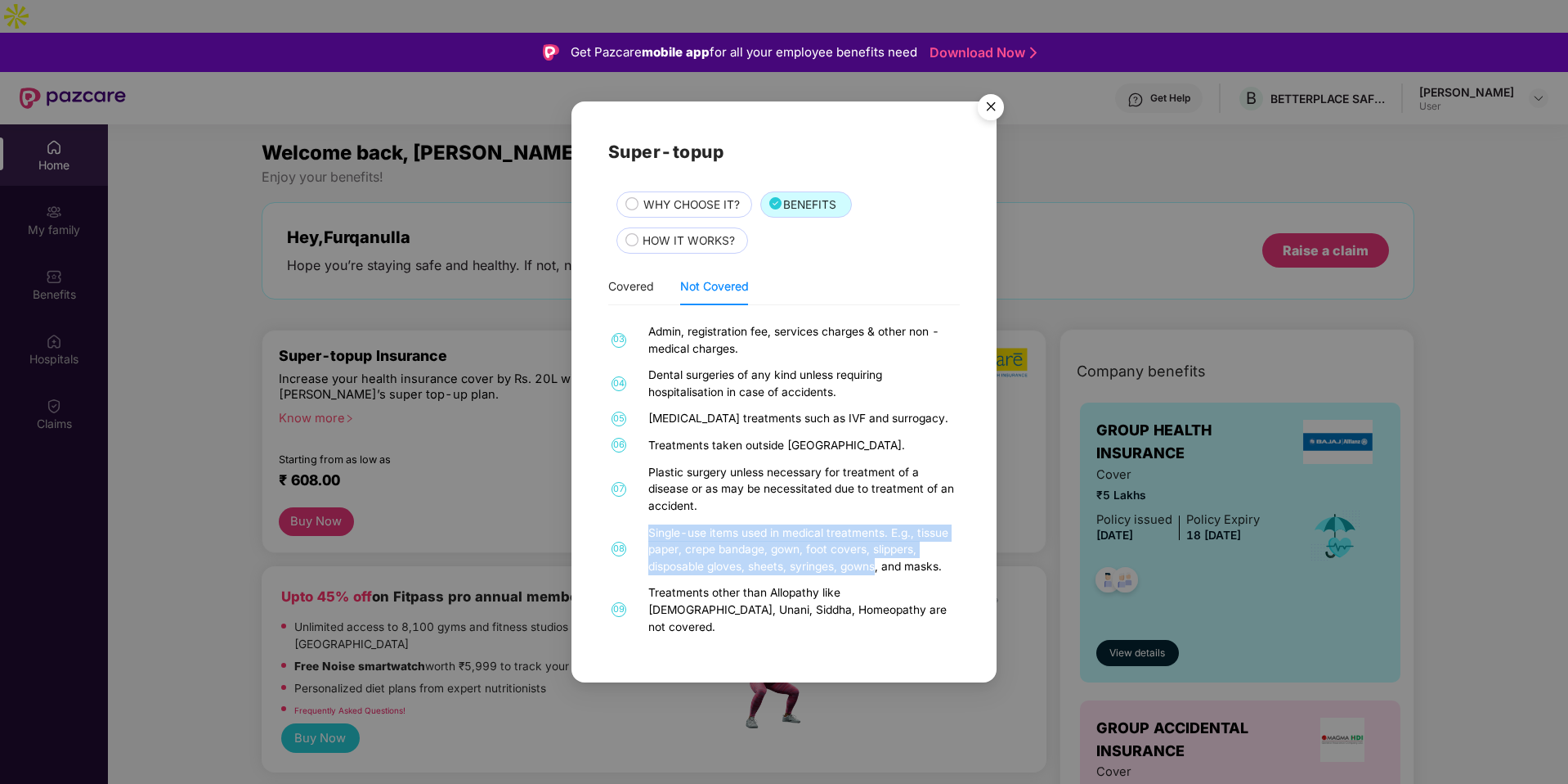
drag, startPoint x: 645, startPoint y: 520, endPoint x: 890, endPoint y: 562, distance: 248.6
click at [889, 562] on div "01 Diagnostic, X Ray or lab exams where hospitalisation is not required. 02 Cos…" at bounding box center [784, 482] width 351 height 327
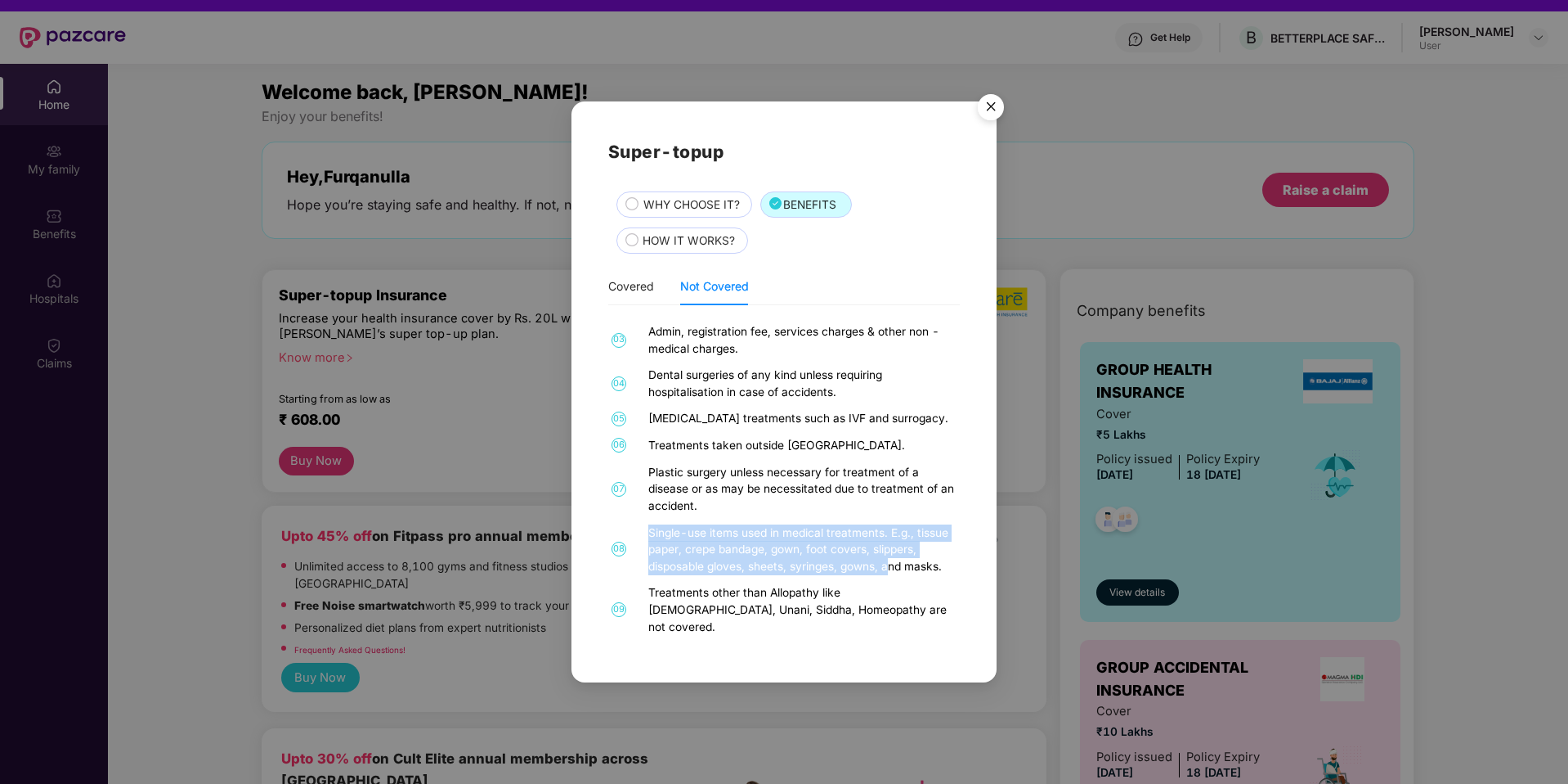
scroll to position [92, 0]
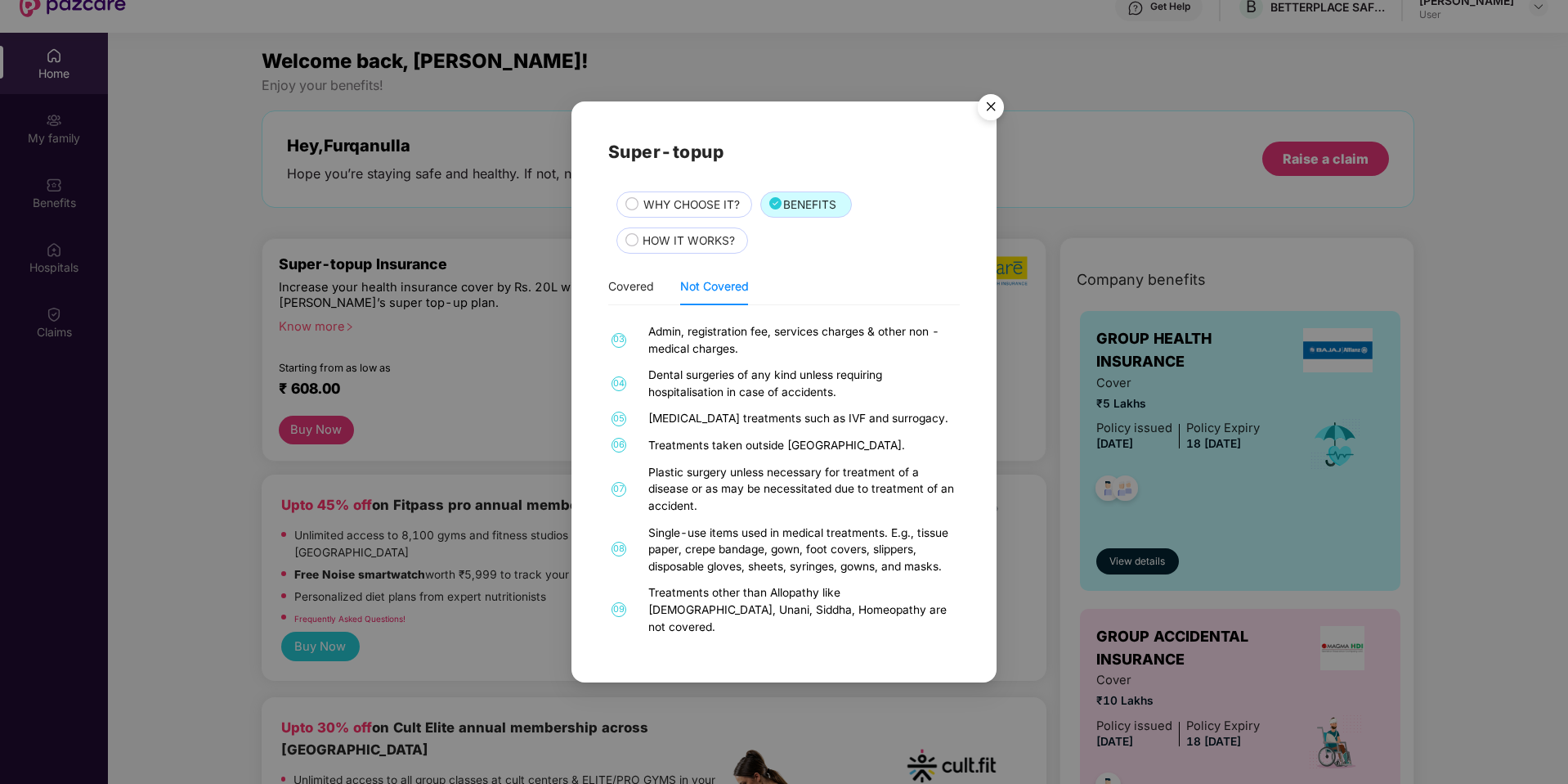
click at [658, 287] on div "Covered Not Covered" at bounding box center [678, 286] width 141 height 37
click at [614, 295] on div "Covered" at bounding box center [630, 286] width 45 height 37
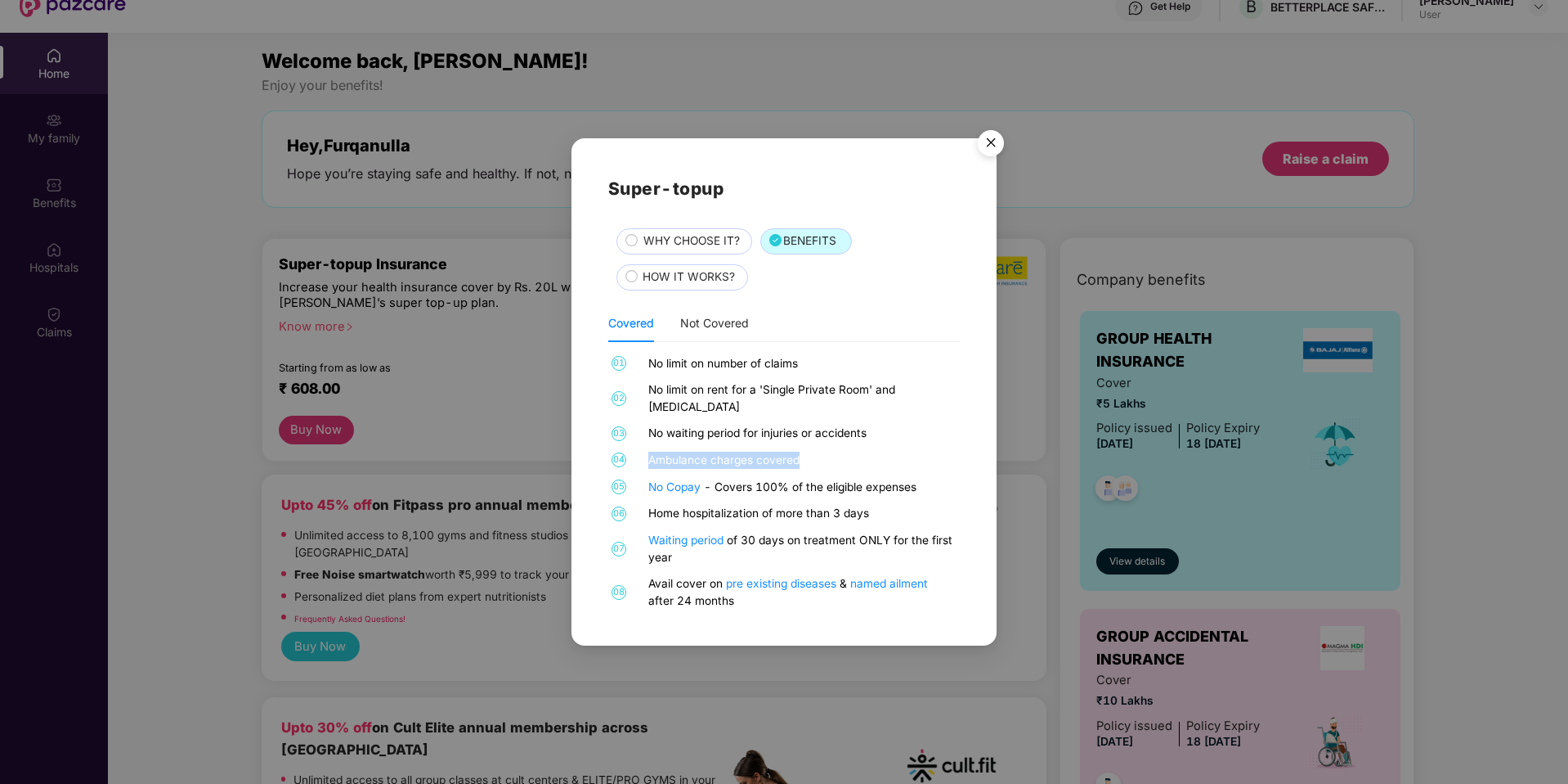
drag, startPoint x: 651, startPoint y: 452, endPoint x: 796, endPoint y: 452, distance: 145.0
click at [796, 452] on div "Ambulance charges covered" at bounding box center [801, 459] width 308 height 17
drag, startPoint x: 709, startPoint y: 480, endPoint x: 953, endPoint y: 475, distance: 244.1
click at [954, 479] on div "05 No Copay - Covers 100% of the eligible expenses" at bounding box center [784, 487] width 351 height 17
click at [994, 152] on img "Close" at bounding box center [990, 145] width 45 height 45
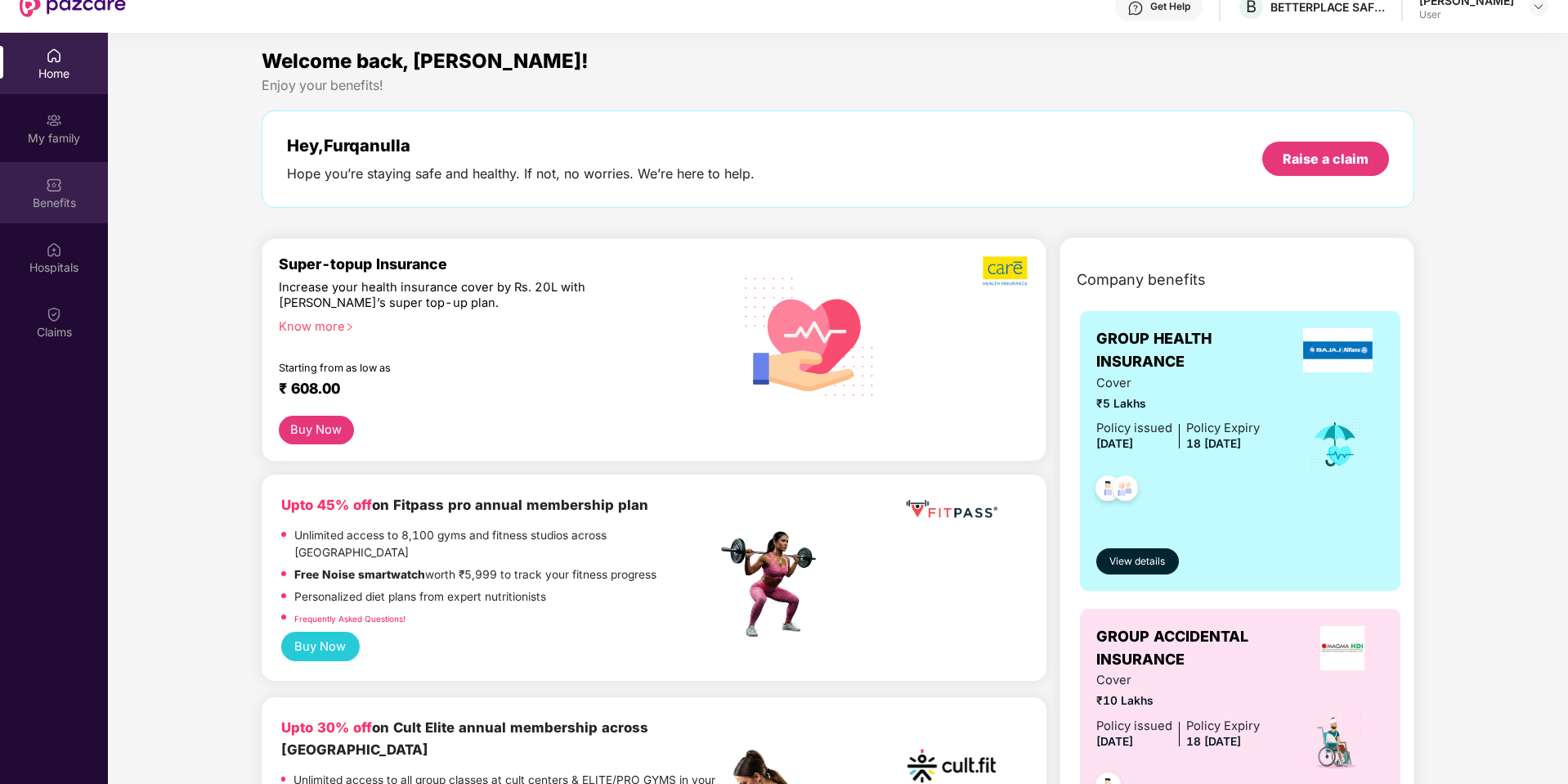
click at [40, 162] on div "Benefits" at bounding box center [53, 193] width 108 height 62
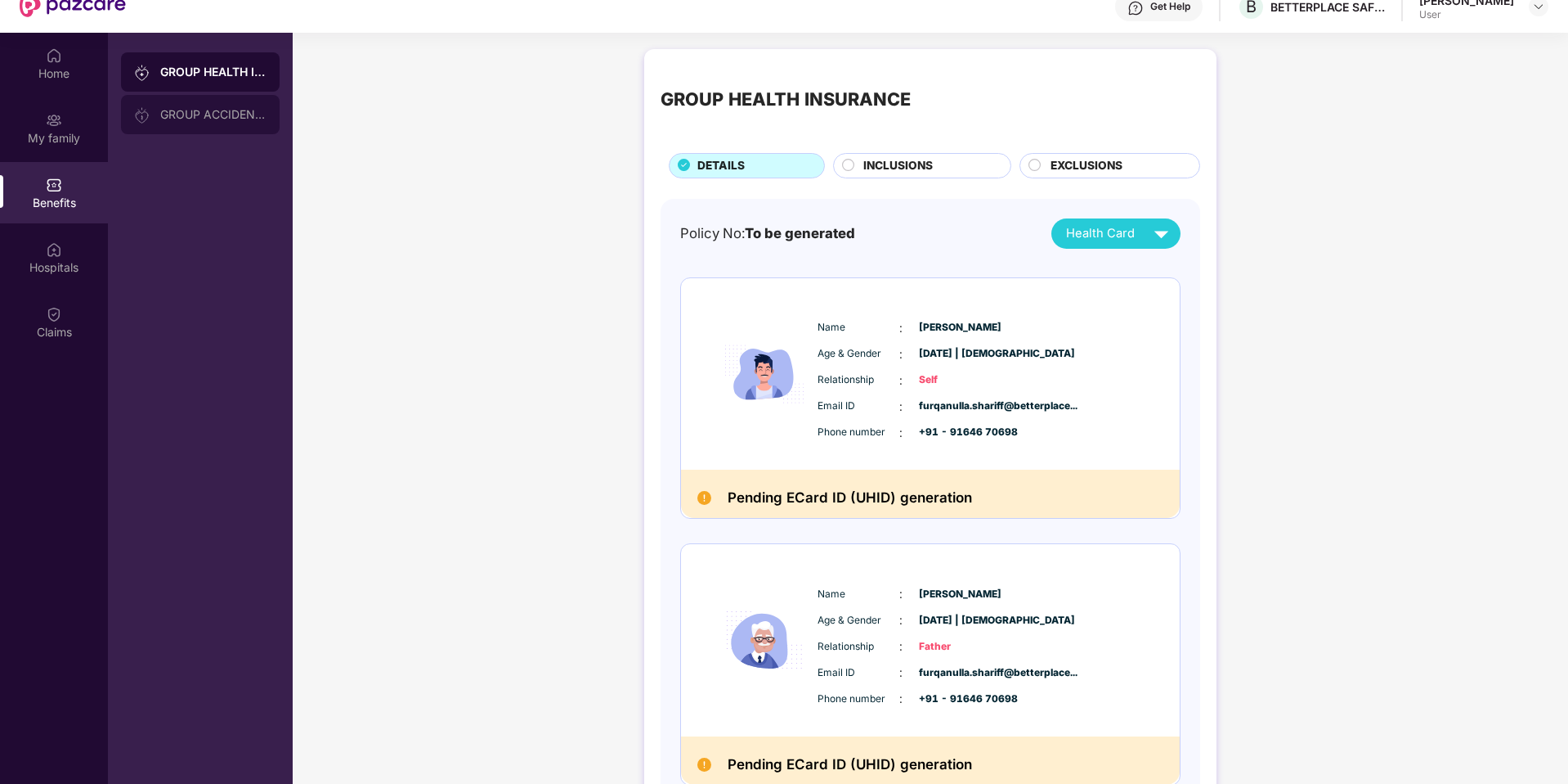
click at [172, 95] on div "GROUP ACCIDENTAL INSURANCE" at bounding box center [201, 114] width 159 height 39
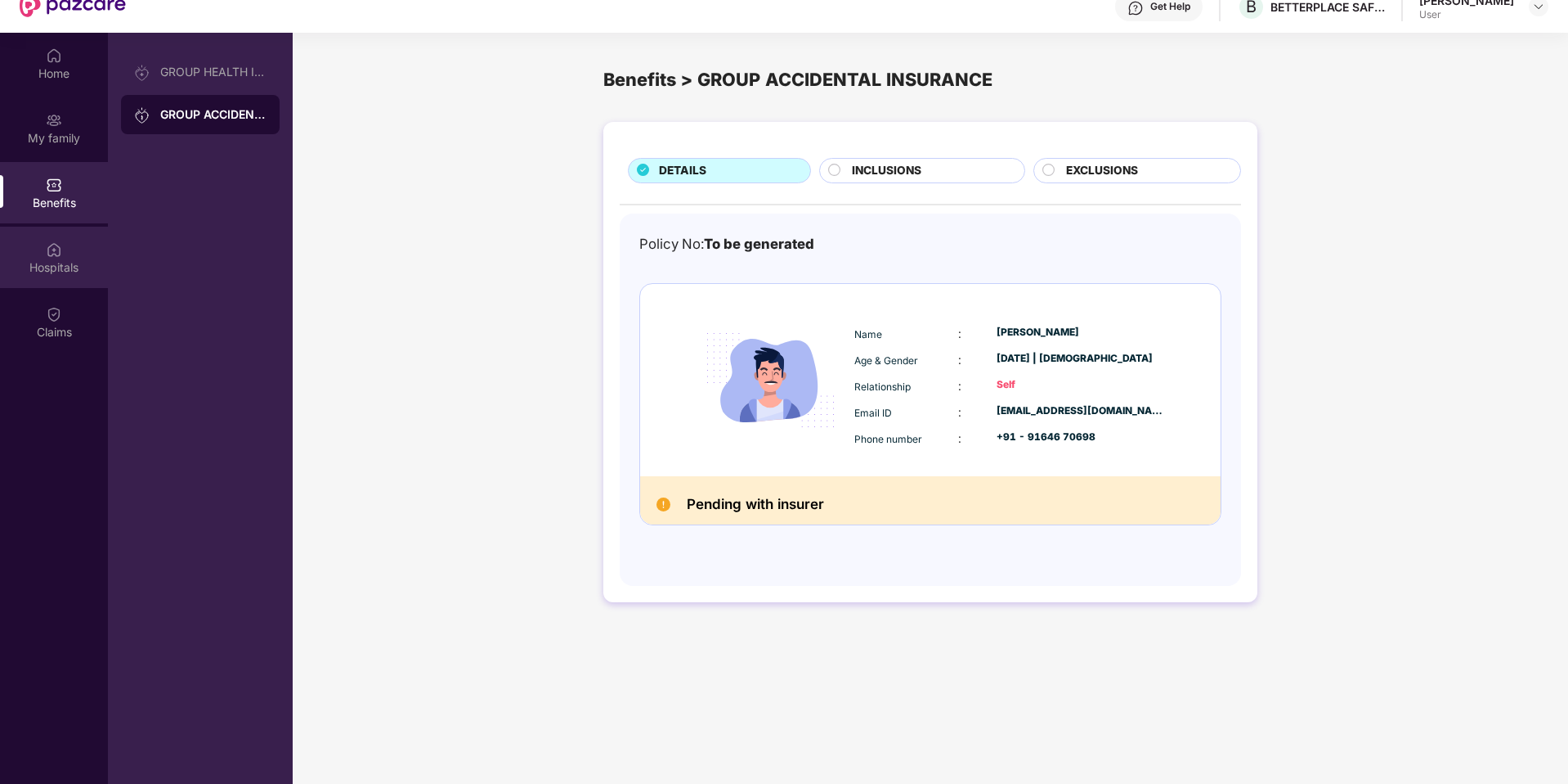
click at [64, 227] on div "Hospitals" at bounding box center [53, 257] width 108 height 62
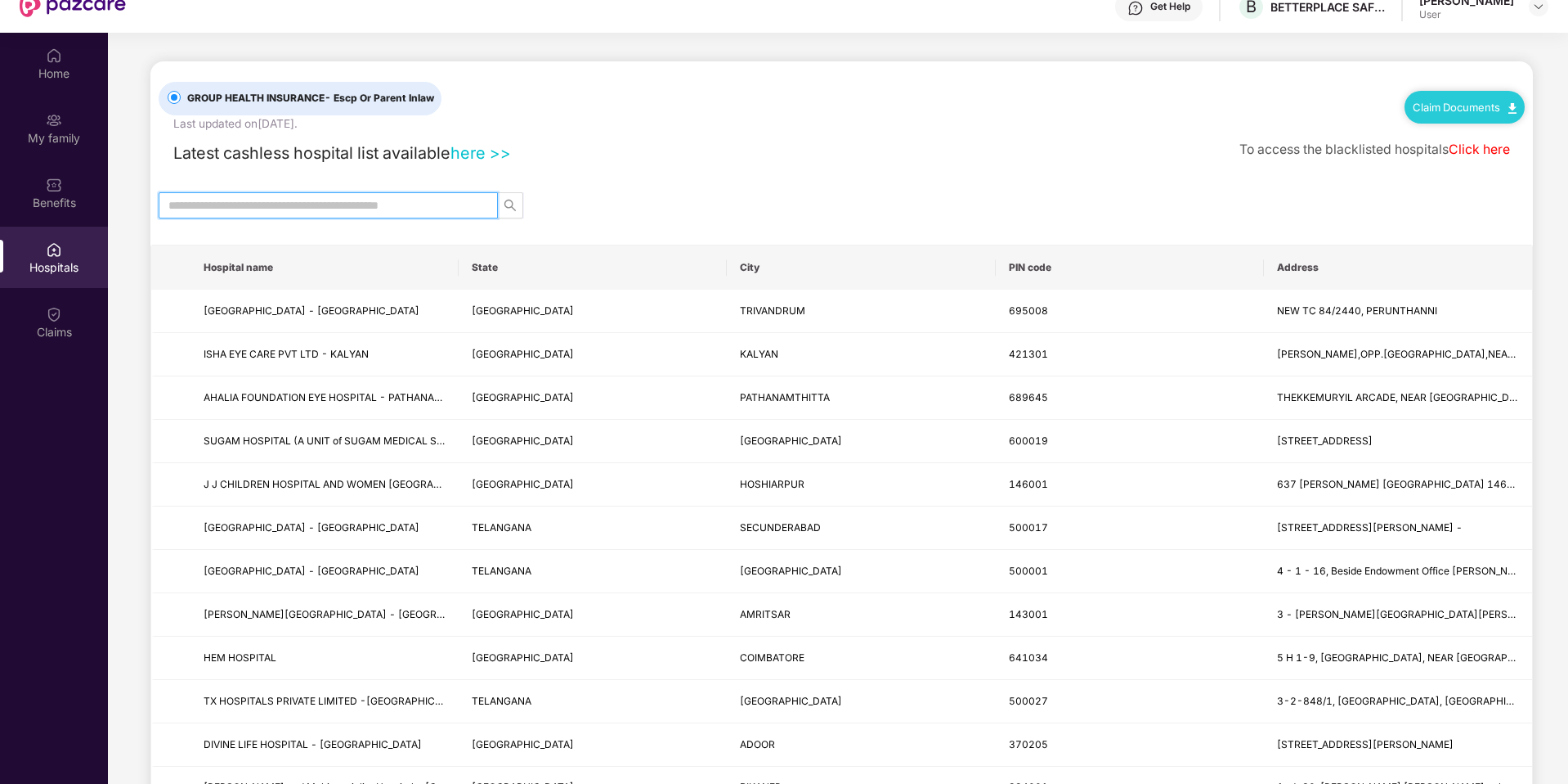
click at [299, 196] on input "text" at bounding box center [322, 205] width 307 height 18
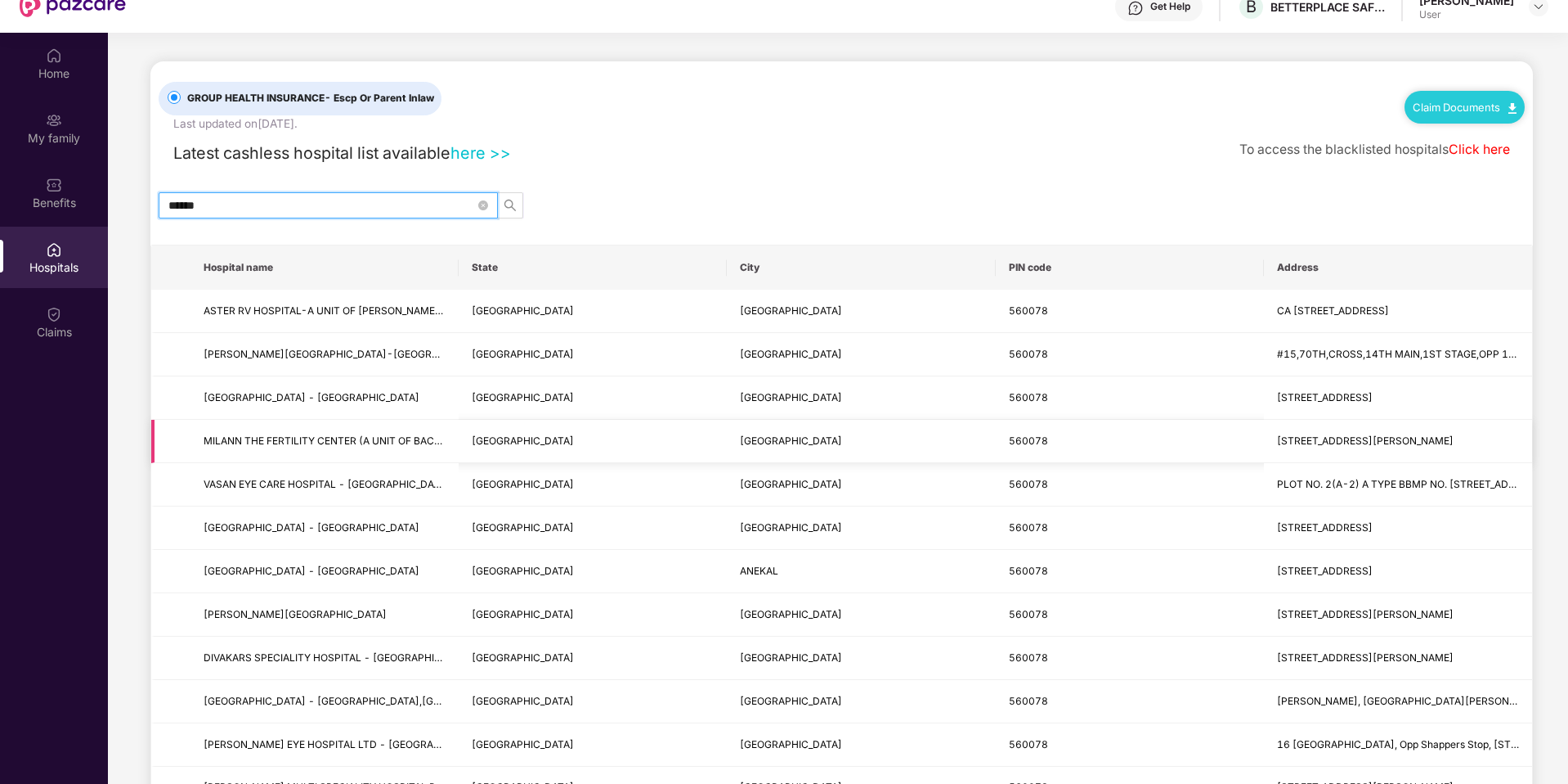
scroll to position [141, 0]
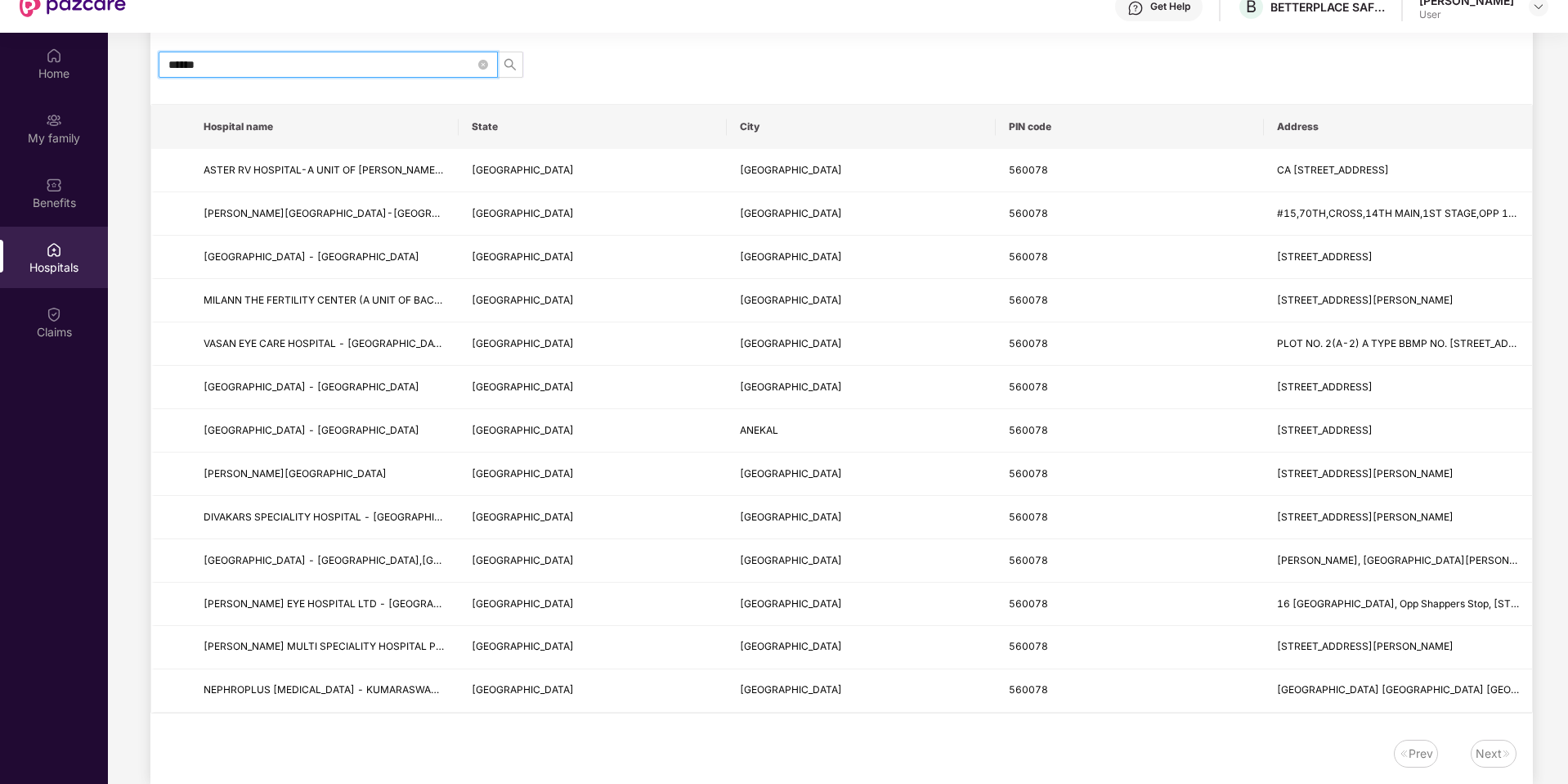
type input "******"
click at [1503, 739] on div "Next" at bounding box center [1493, 753] width 45 height 28
click at [1492, 745] on div "Next" at bounding box center [1489, 754] width 26 height 18
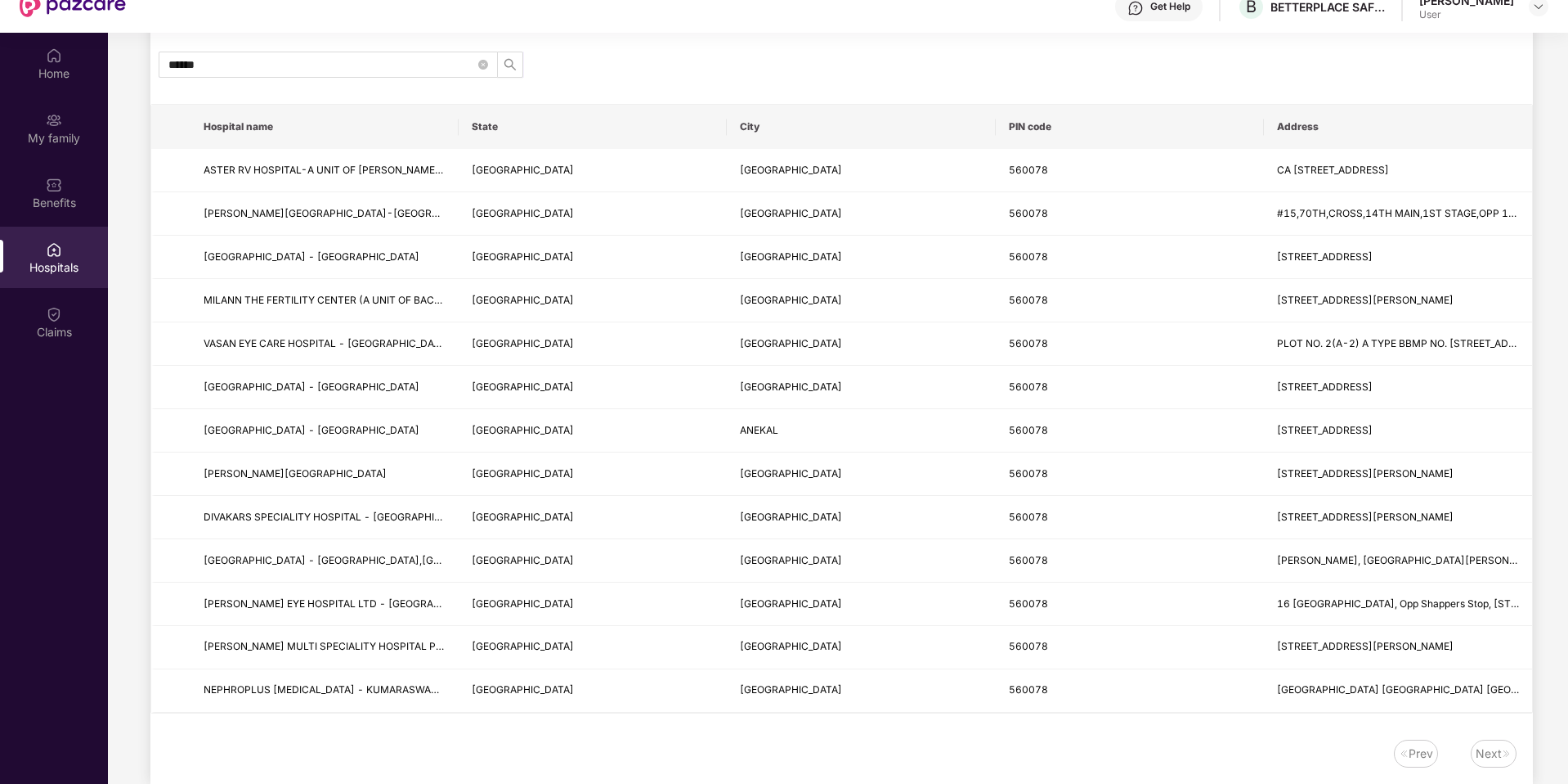
click at [1244, 739] on div "Prev Next" at bounding box center [833, 753] width 1367 height 28
click at [62, 305] on img at bounding box center [53, 313] width 16 height 16
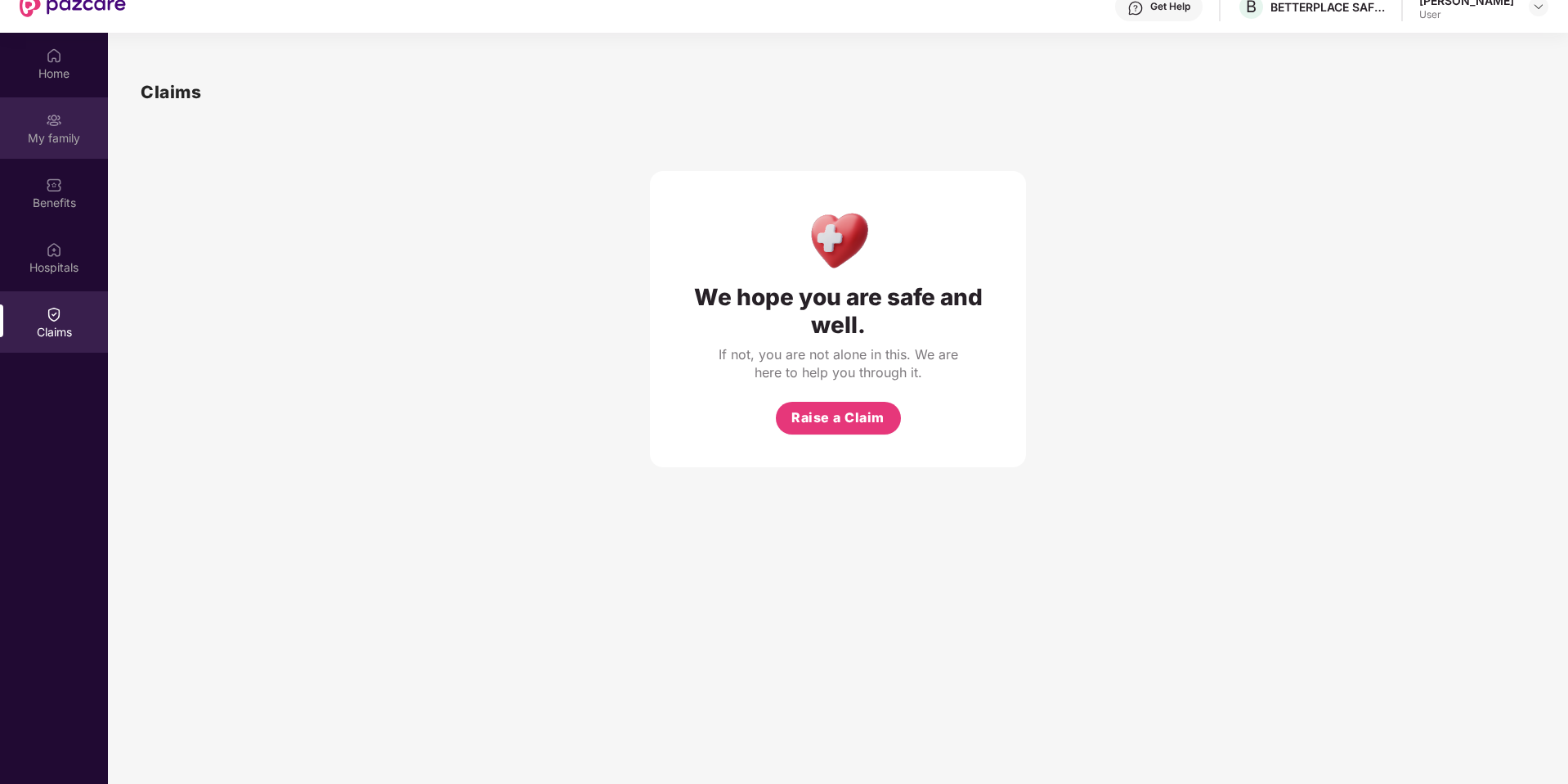
click at [50, 115] on div "My family" at bounding box center [53, 128] width 108 height 62
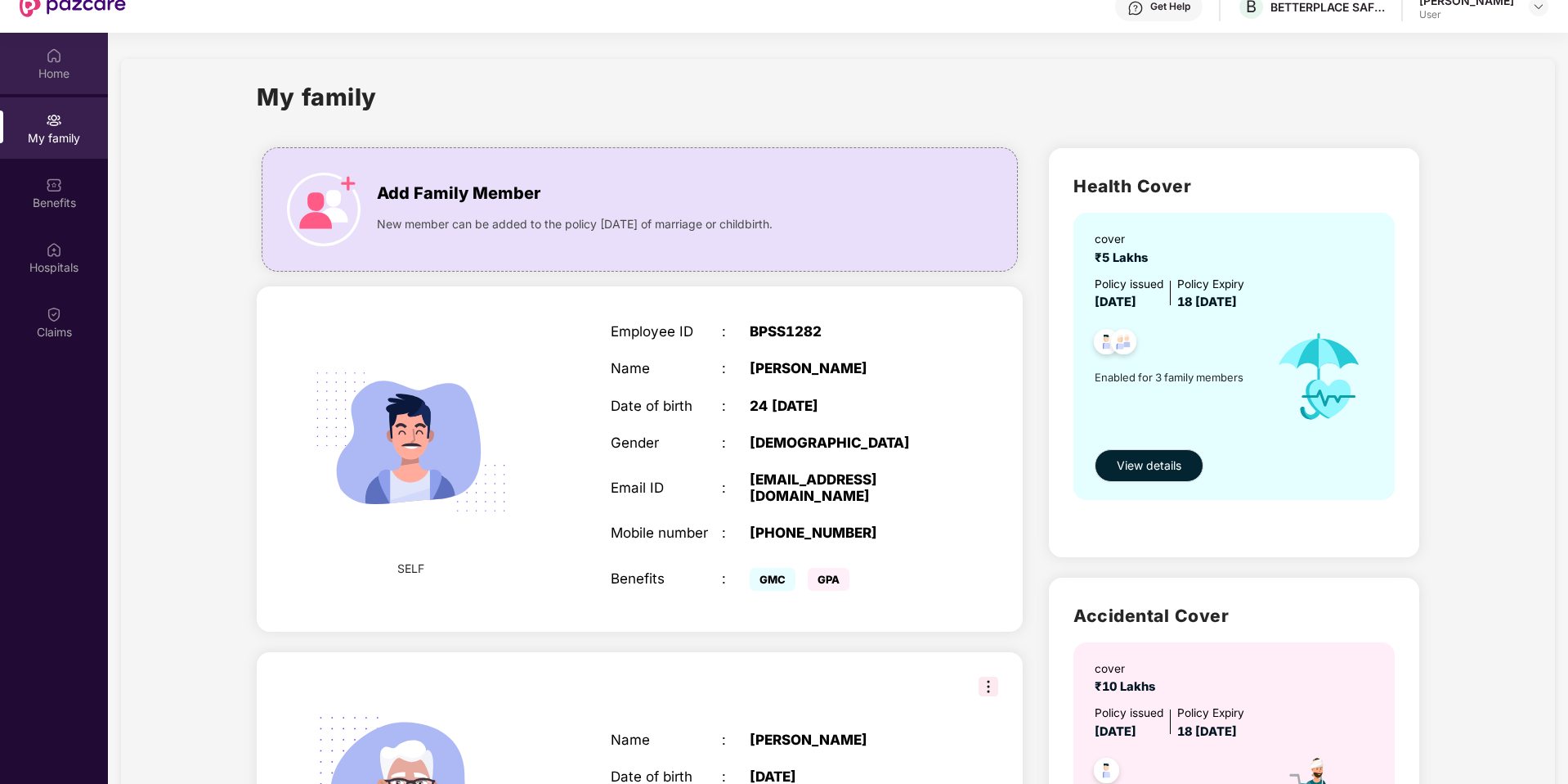
click at [53, 47] on img at bounding box center [53, 55] width 16 height 16
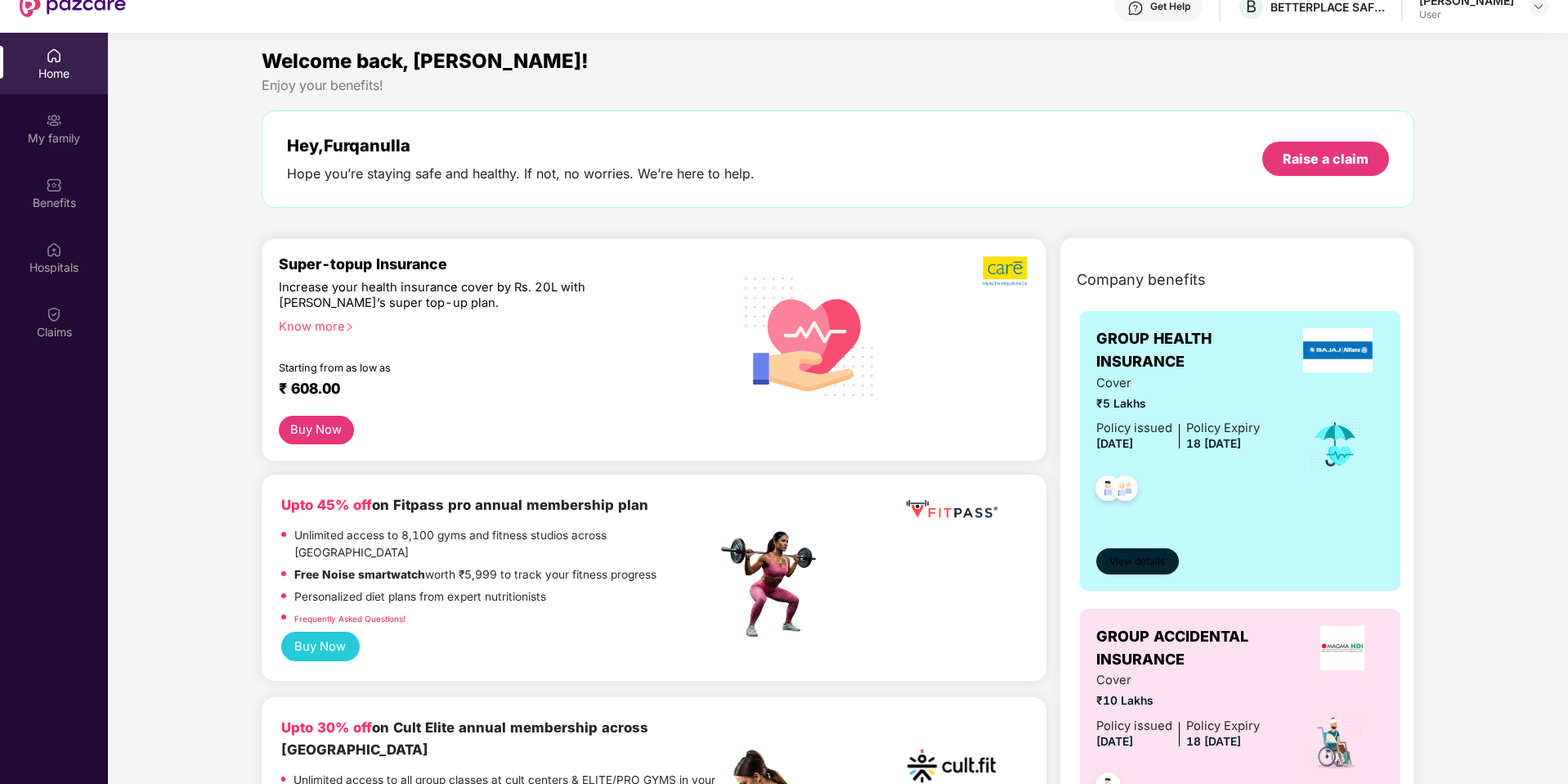
click at [1146, 554] on span "View details" at bounding box center [1137, 561] width 55 height 15
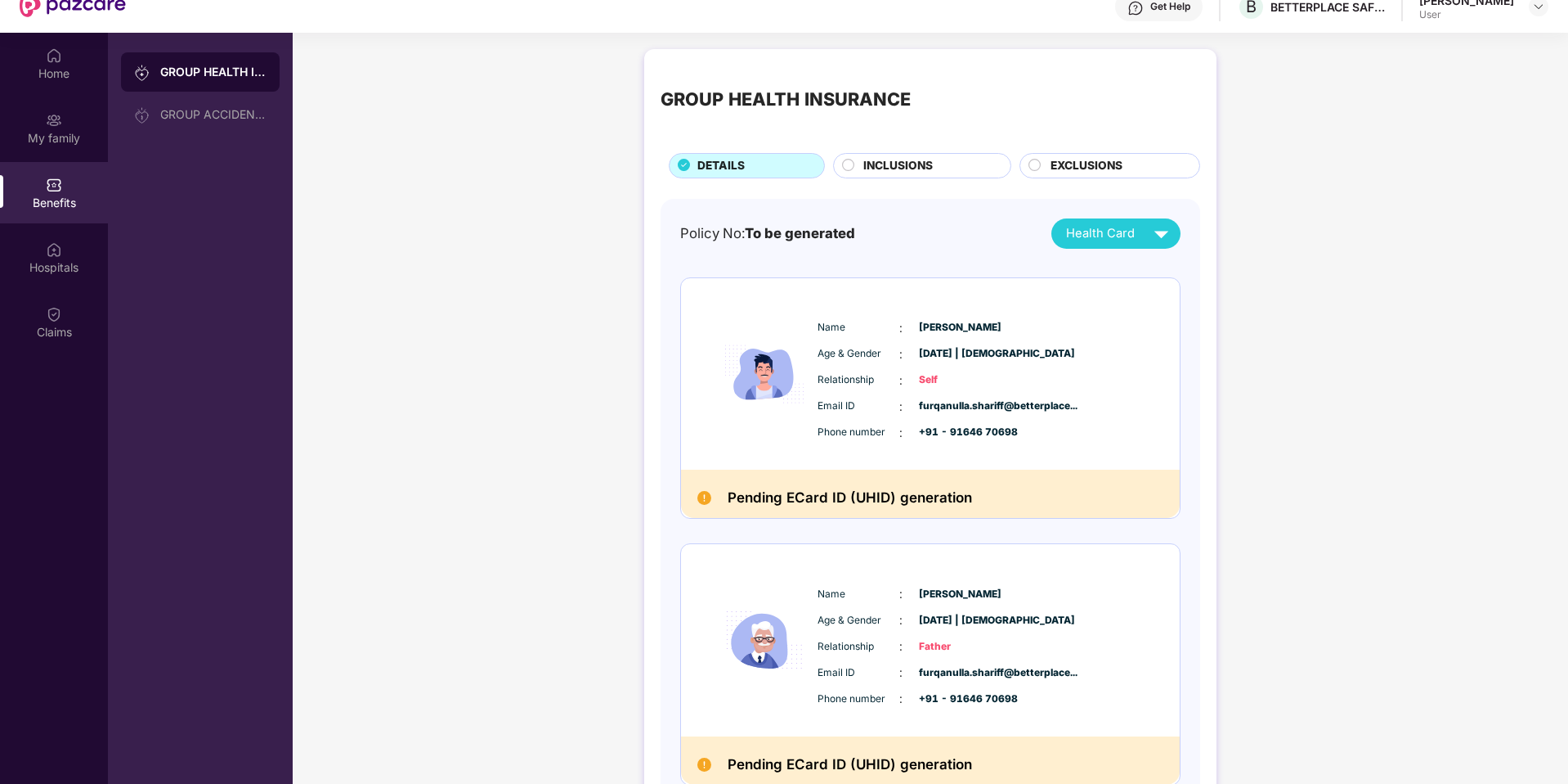
click at [924, 157] on span "INCLUSIONS" at bounding box center [899, 166] width 70 height 18
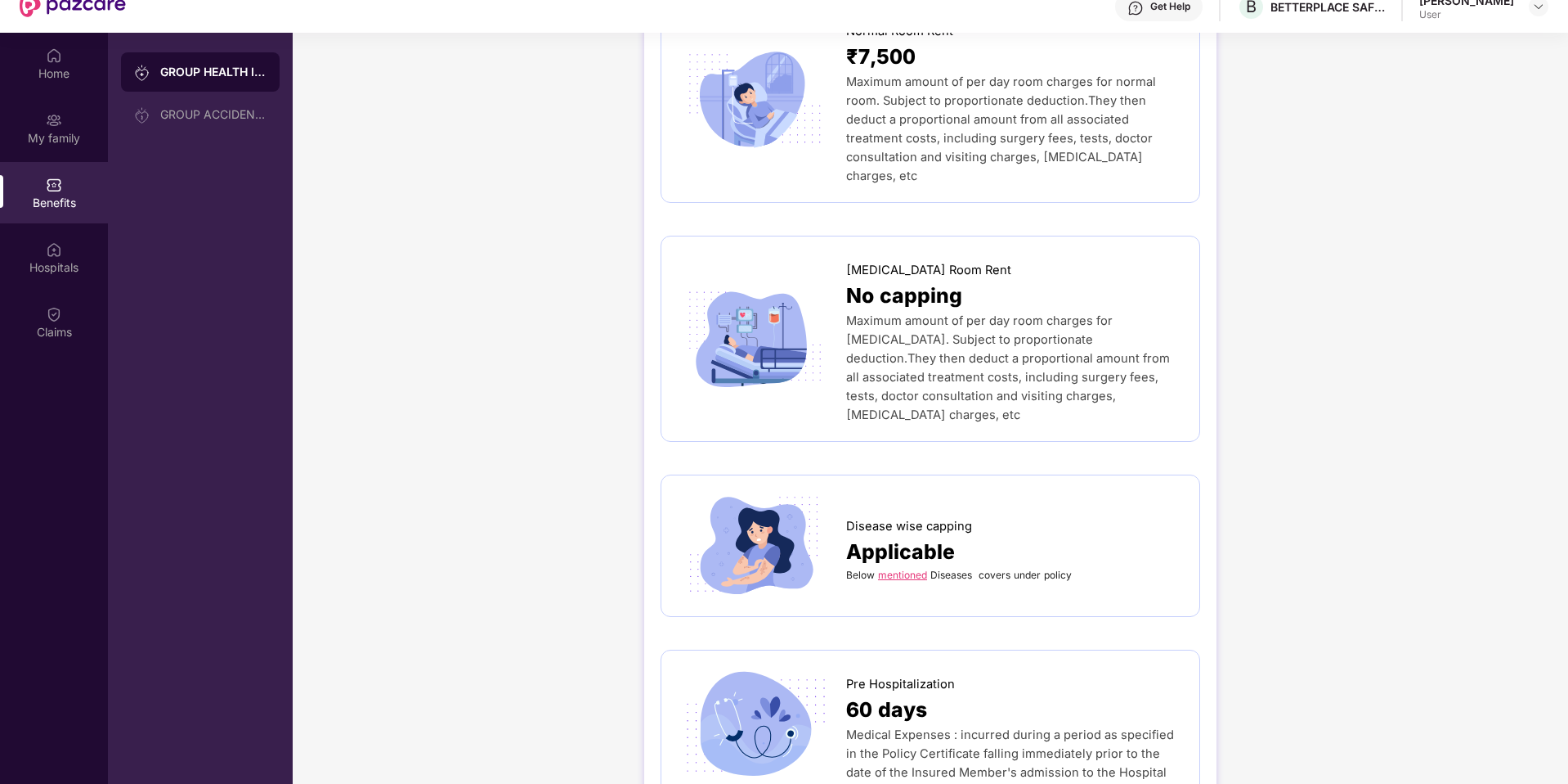
scroll to position [415, 0]
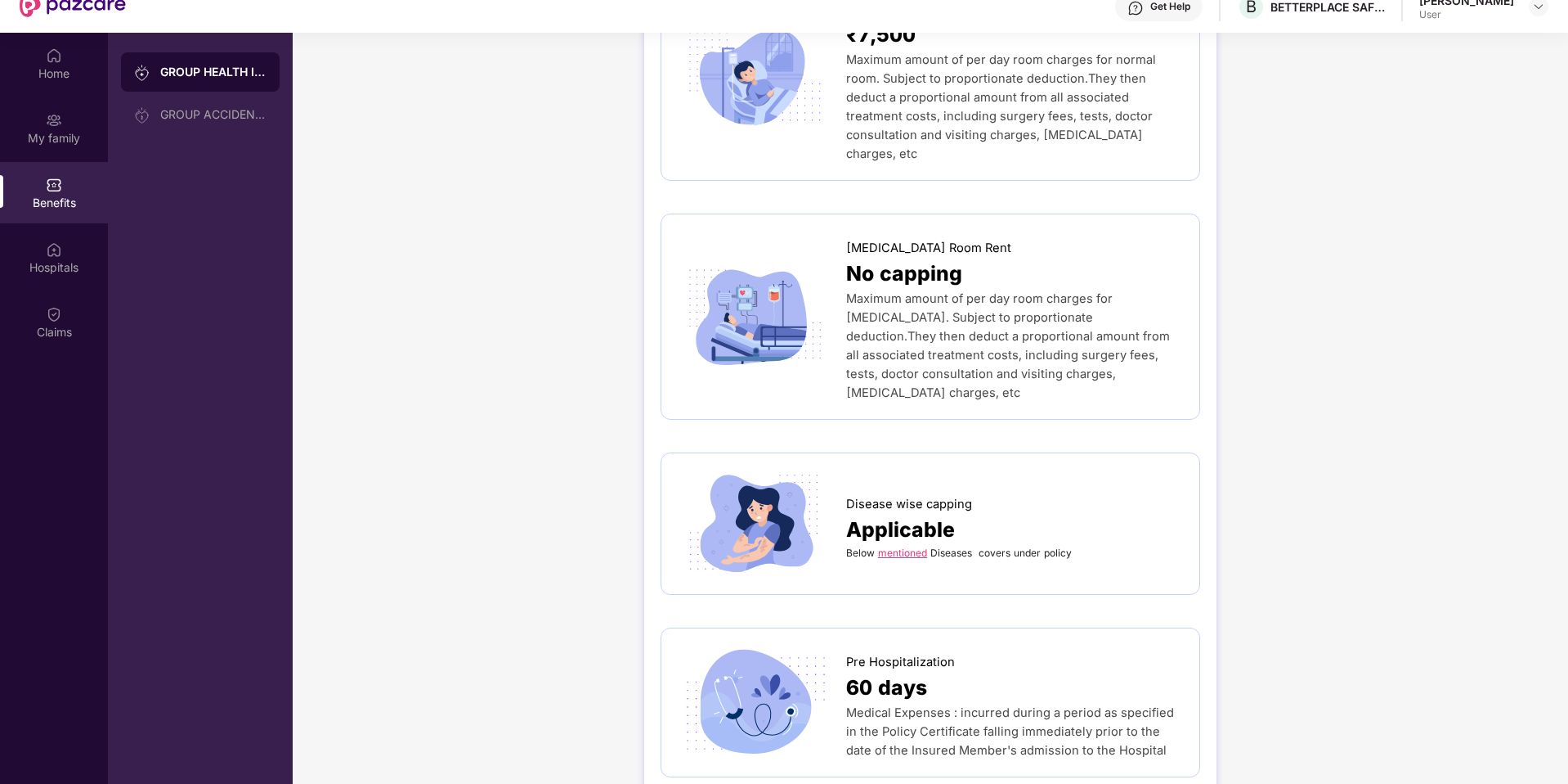
click at [917, 547] on link "mentioned" at bounding box center [902, 553] width 49 height 12
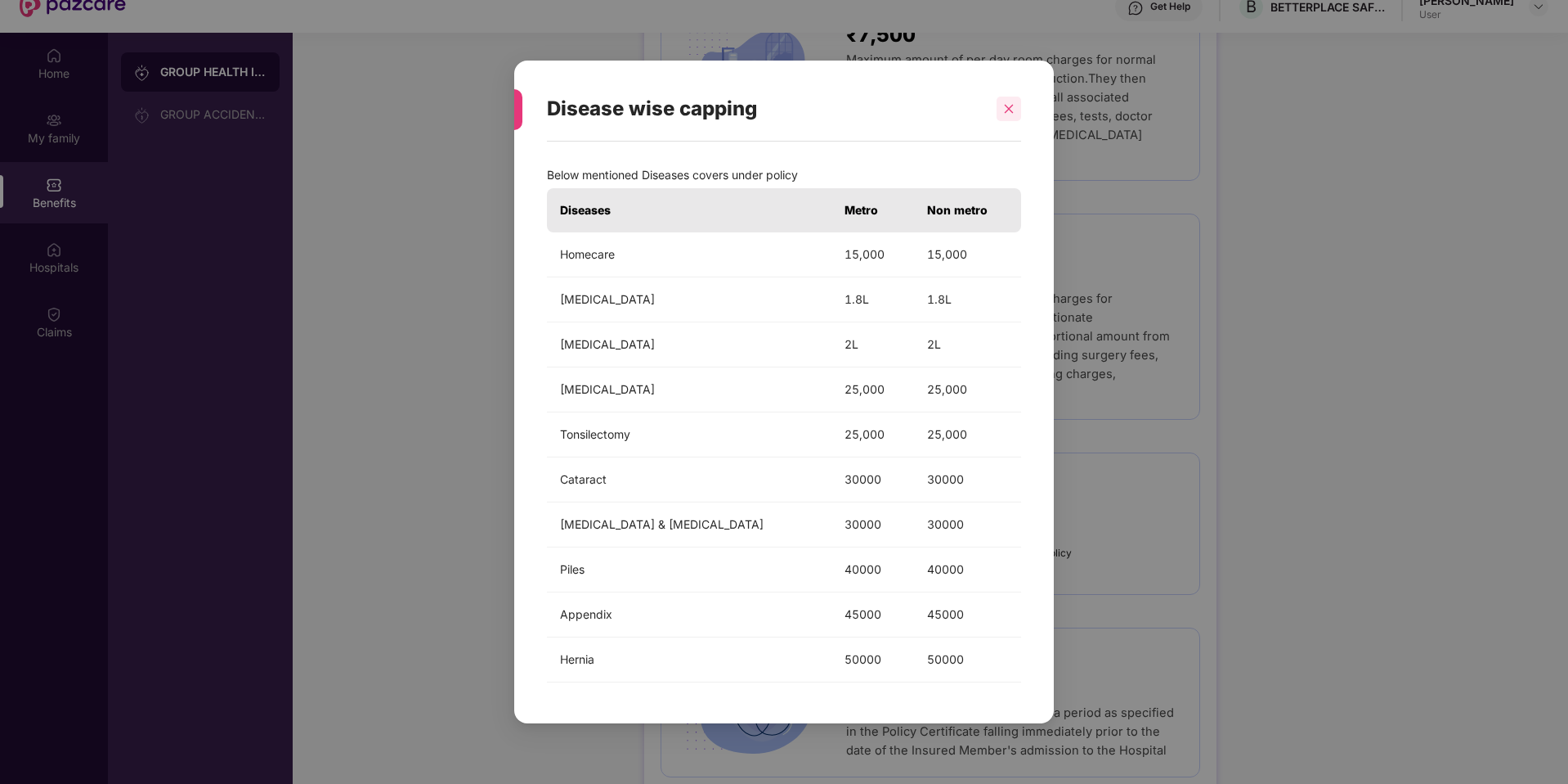
click at [1021, 119] on div at bounding box center [1009, 109] width 25 height 25
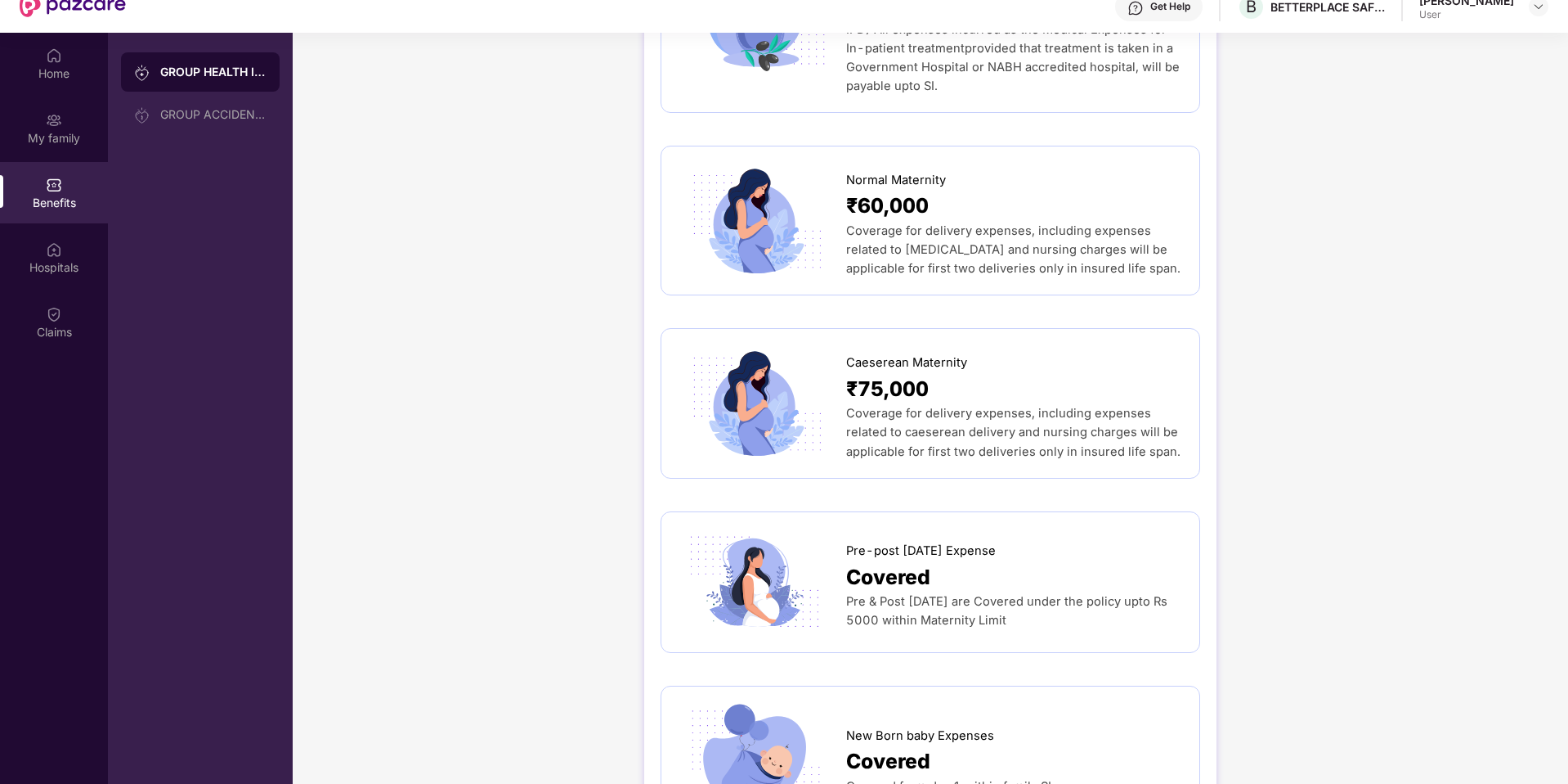
scroll to position [2018, 0]
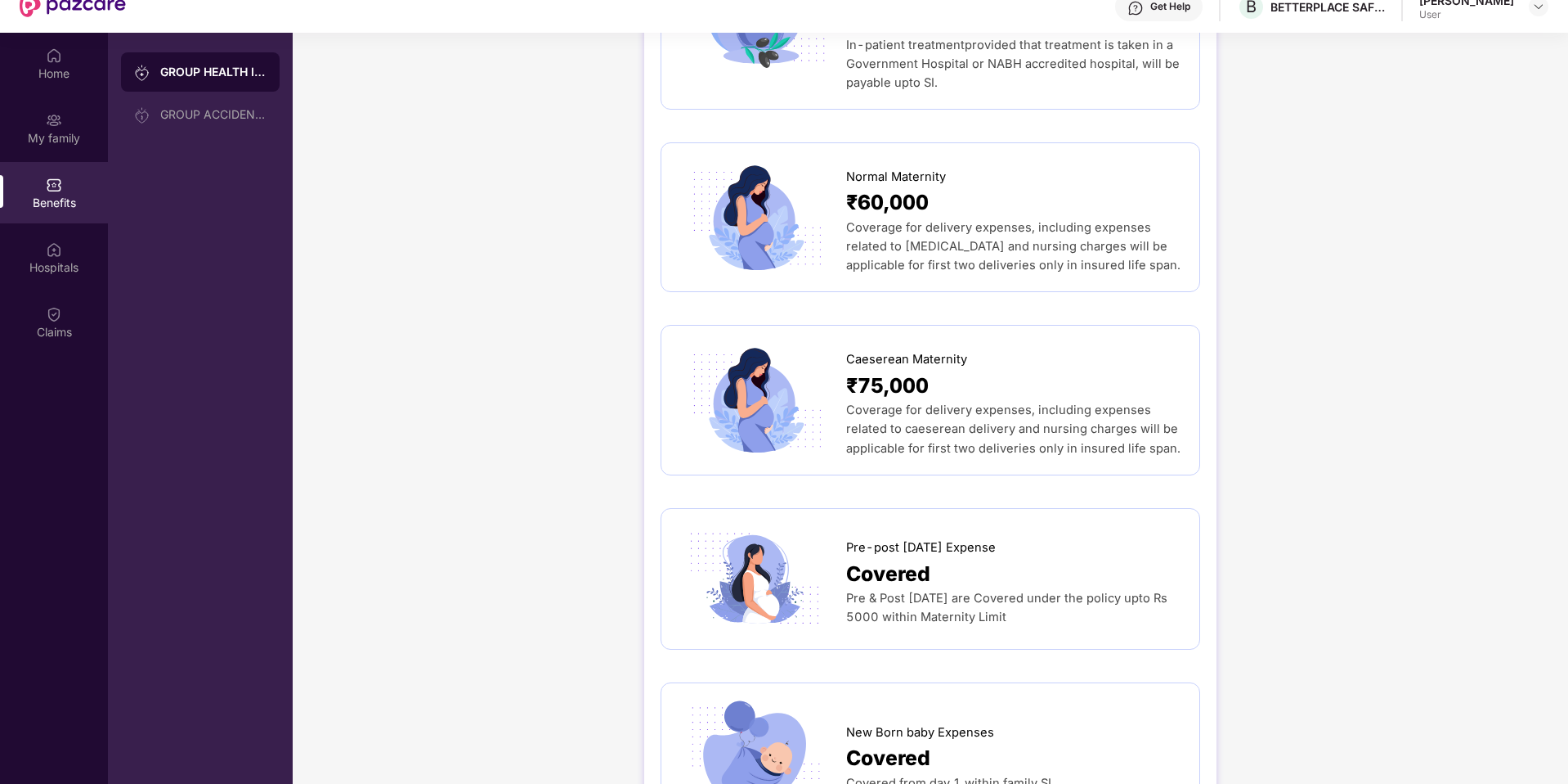
click at [973, 400] on div "Coverage for delivery expenses, including expenses related to caeserean deliver…" at bounding box center [1014, 428] width 337 height 56
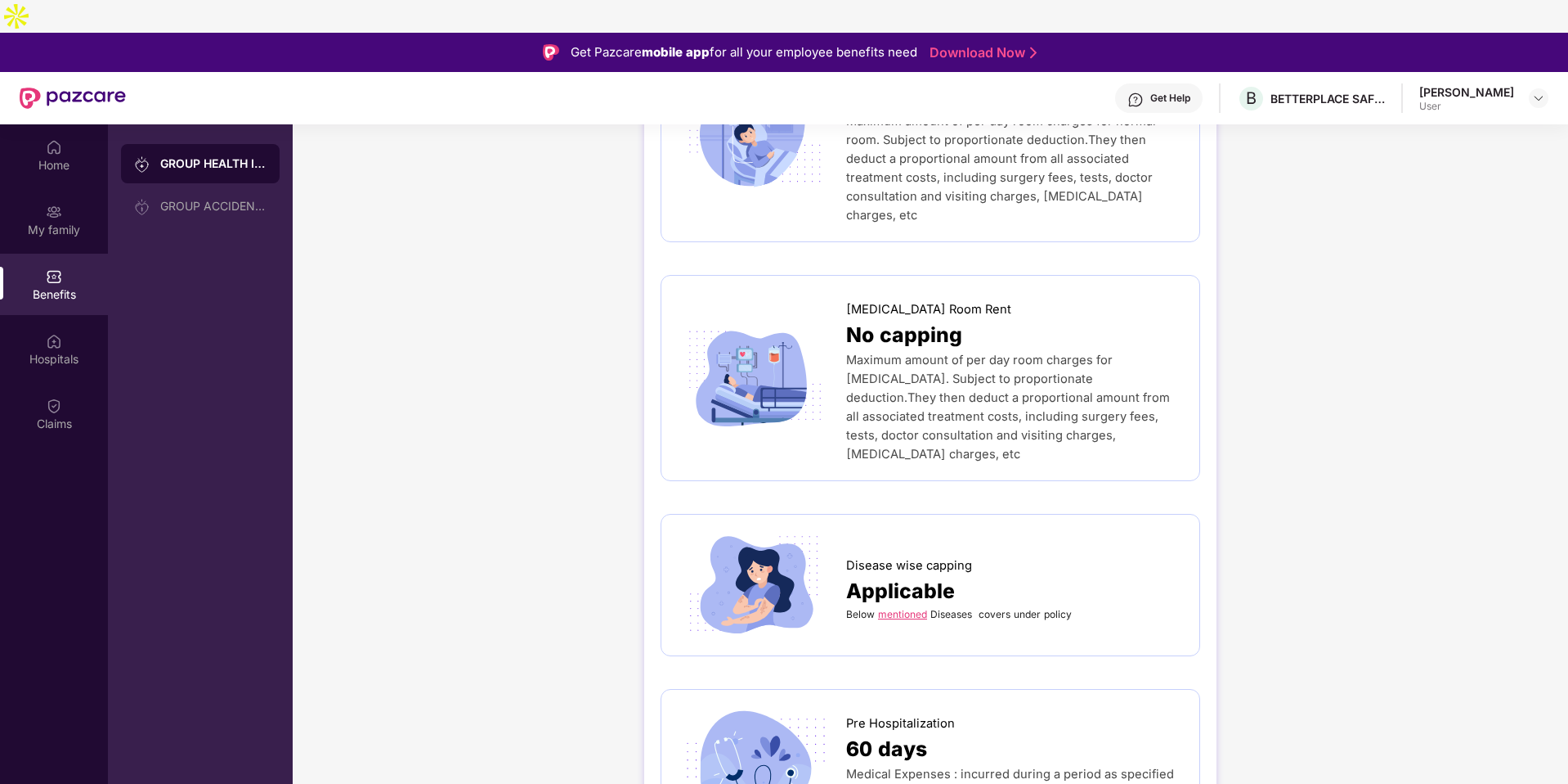
scroll to position [0, 0]
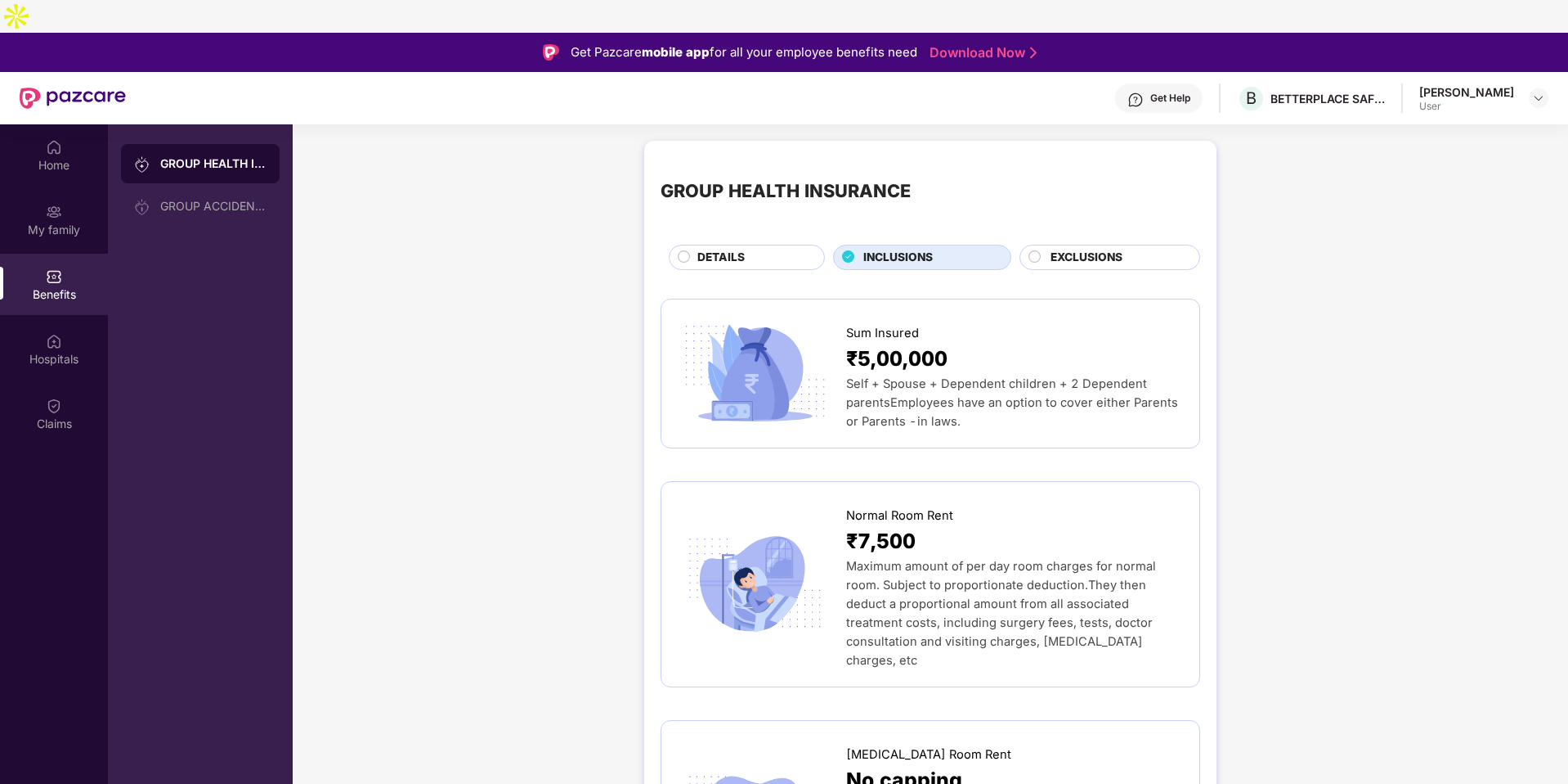
click at [705, 249] on span "DETAILS" at bounding box center [720, 258] width 47 height 18
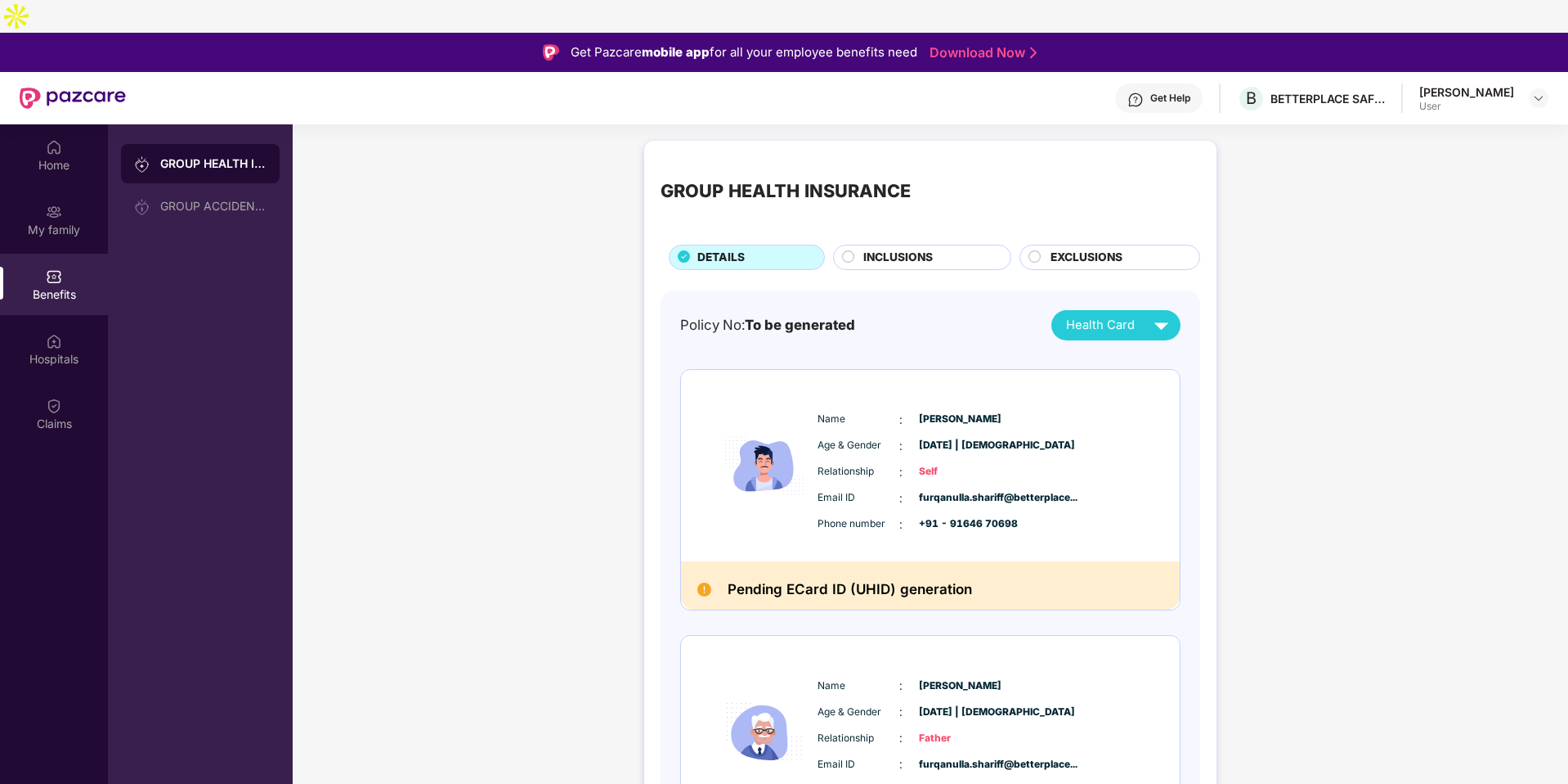
click at [1102, 316] on span "Health Card" at bounding box center [1100, 325] width 69 height 19
click at [1160, 327] on img at bounding box center [1163, 330] width 12 height 12
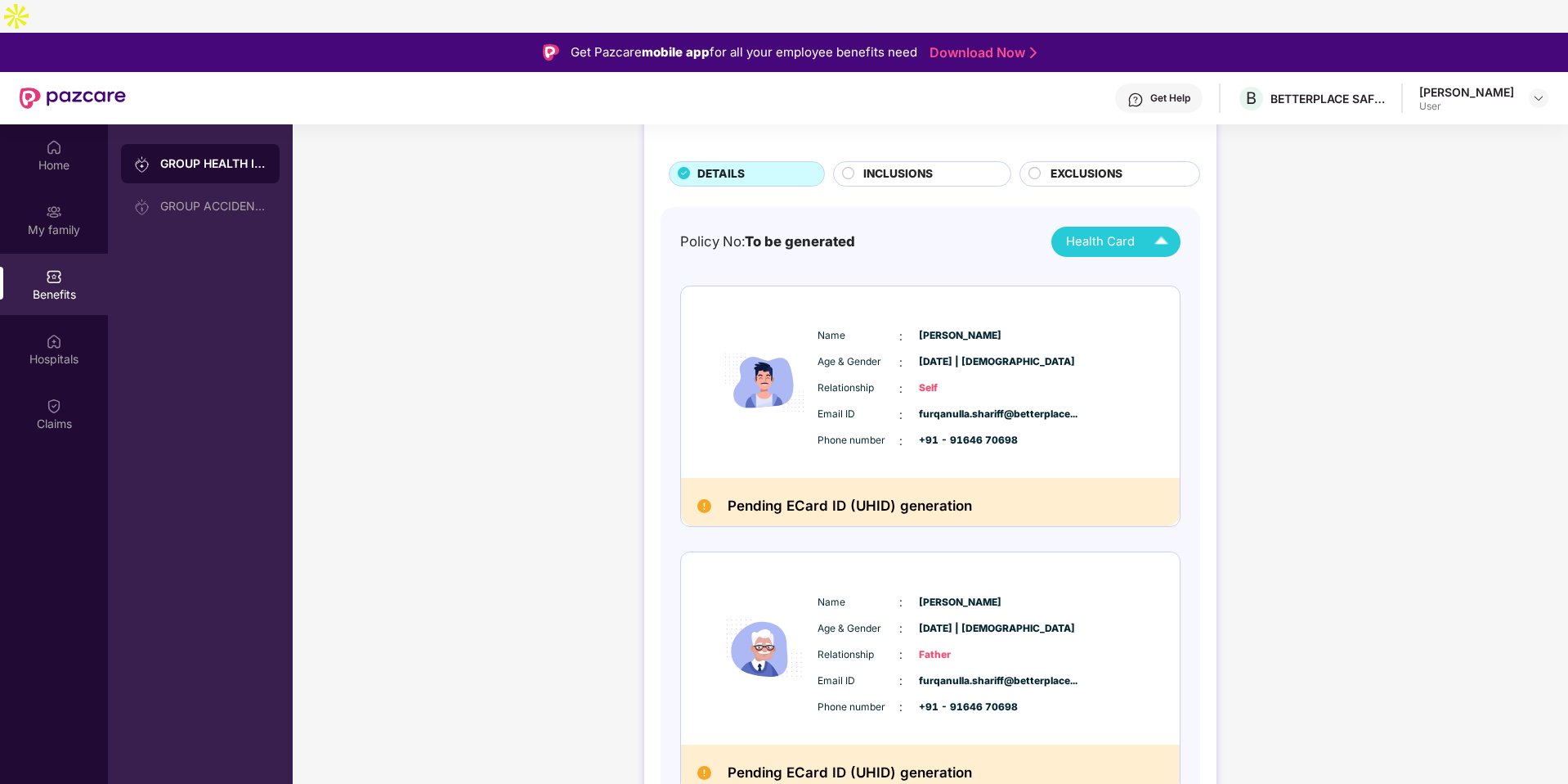
scroll to position [108, 0]
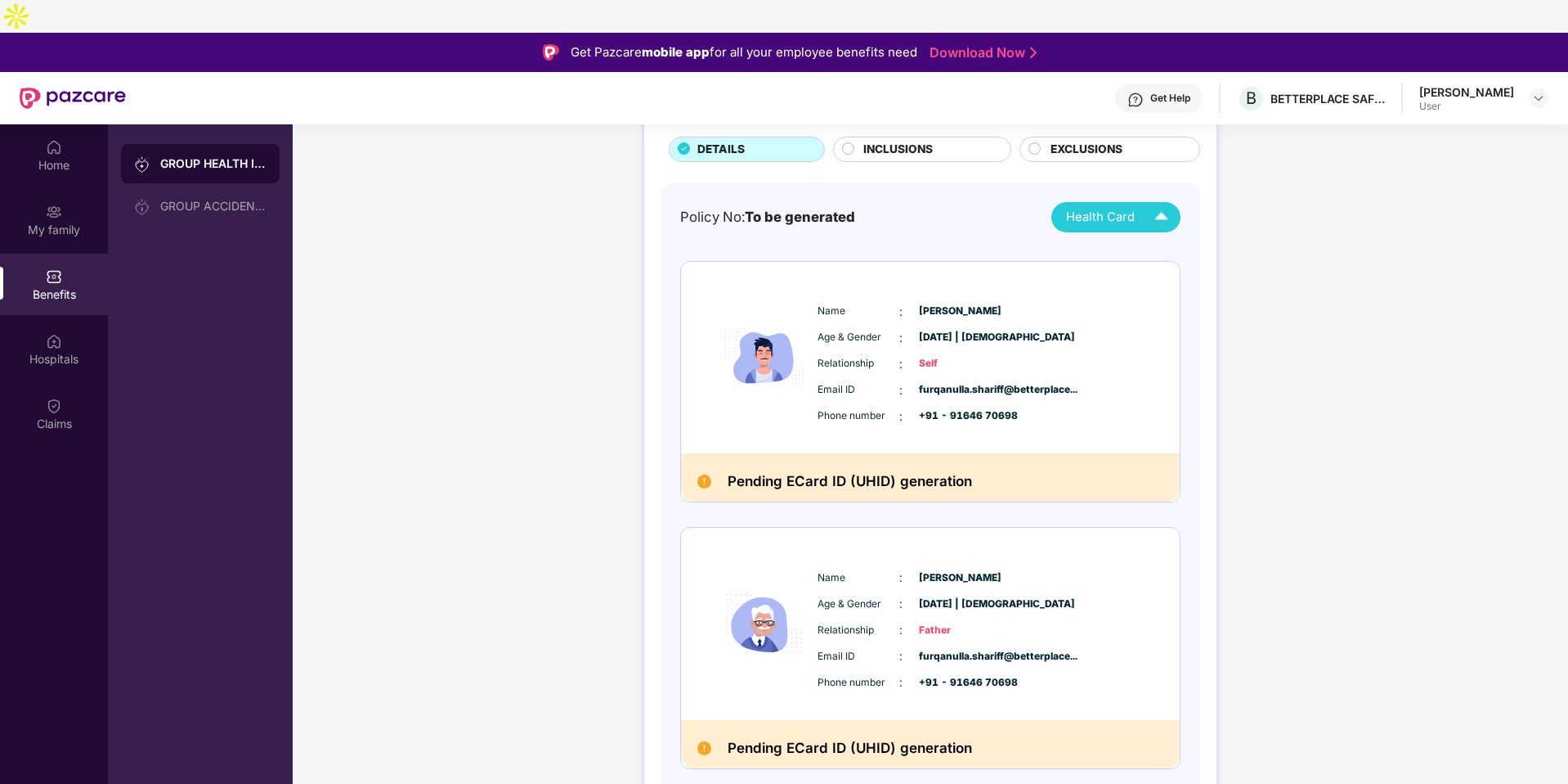
click at [1391, 295] on div "GROUP HEALTH INSURANCE DETAILS INCLUSIONS EXCLUSIONS Policy No: To be generated…" at bounding box center [930, 582] width 1276 height 1113
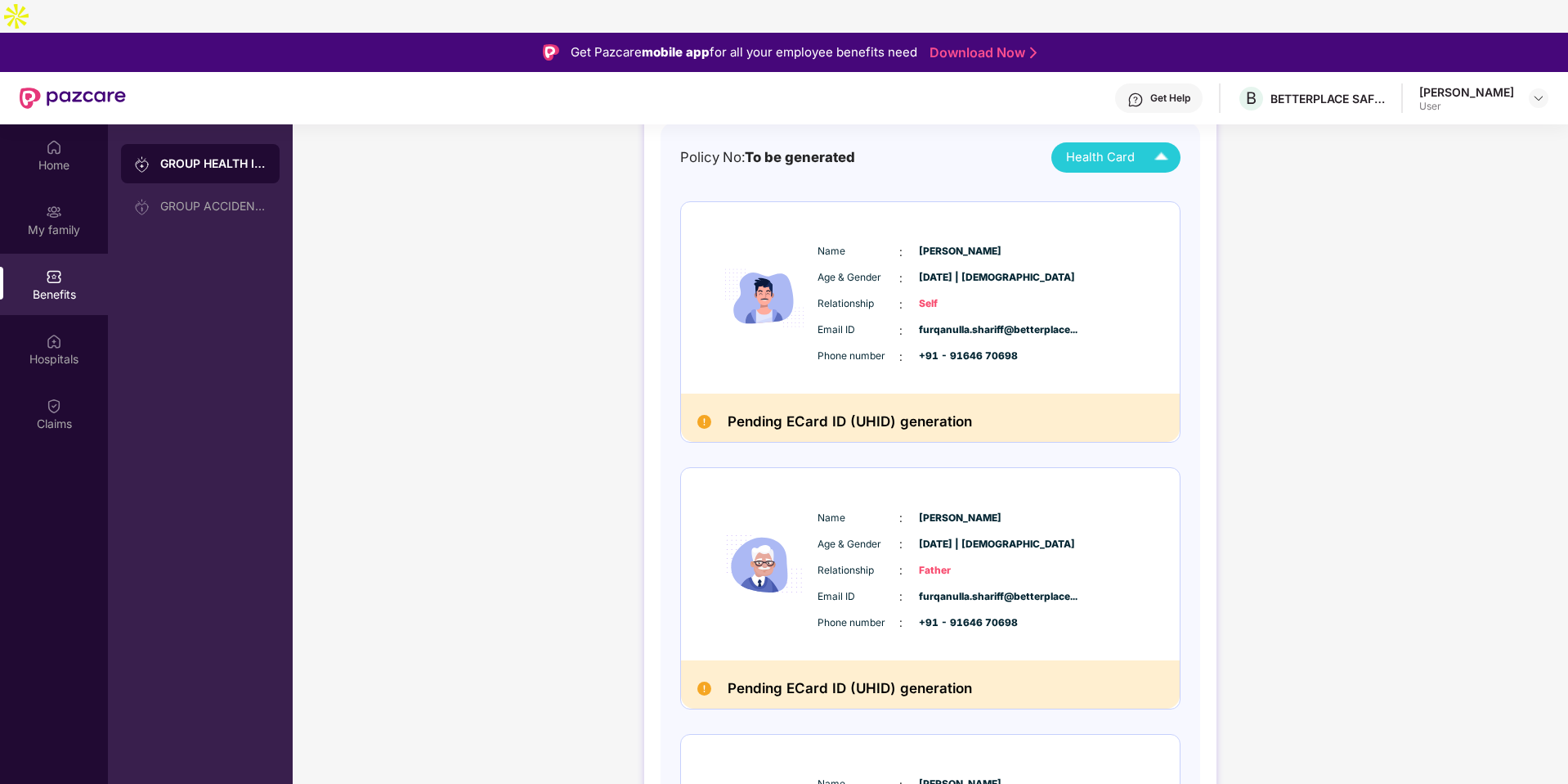
scroll to position [215, 0]
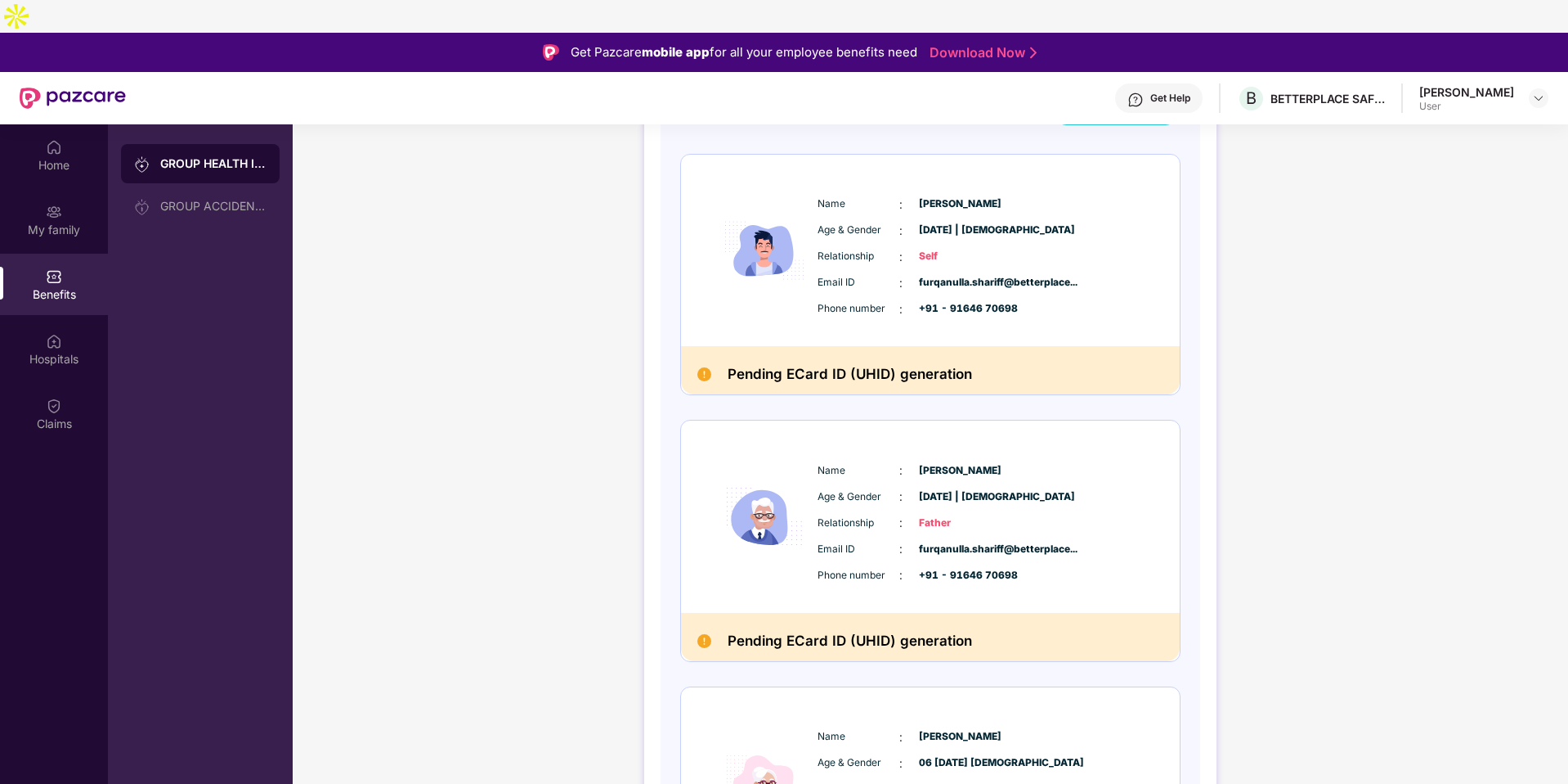
click at [1069, 613] on div "Pending ECard ID (UHID) generation" at bounding box center [931, 637] width 499 height 48
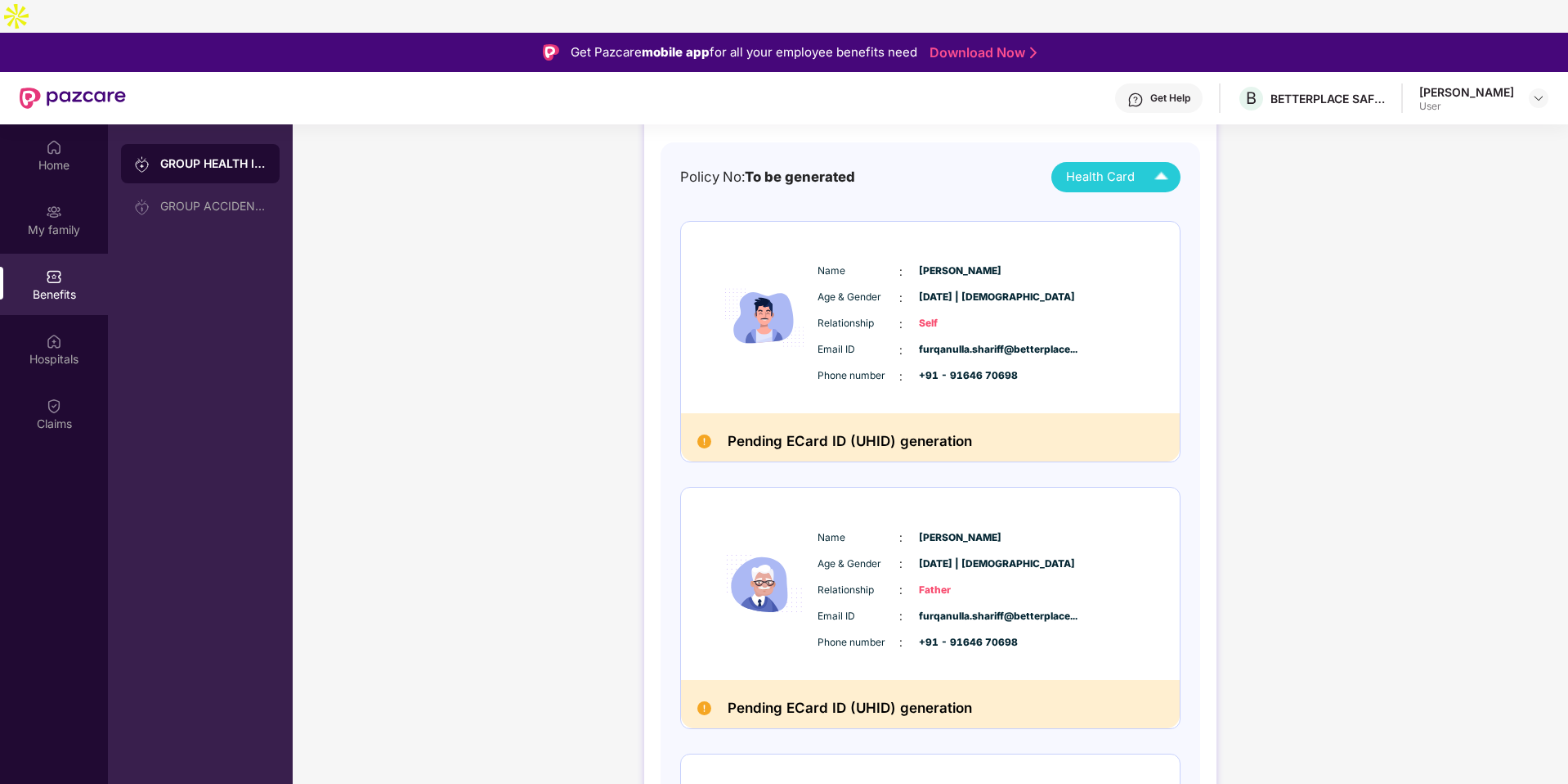
scroll to position [0, 0]
